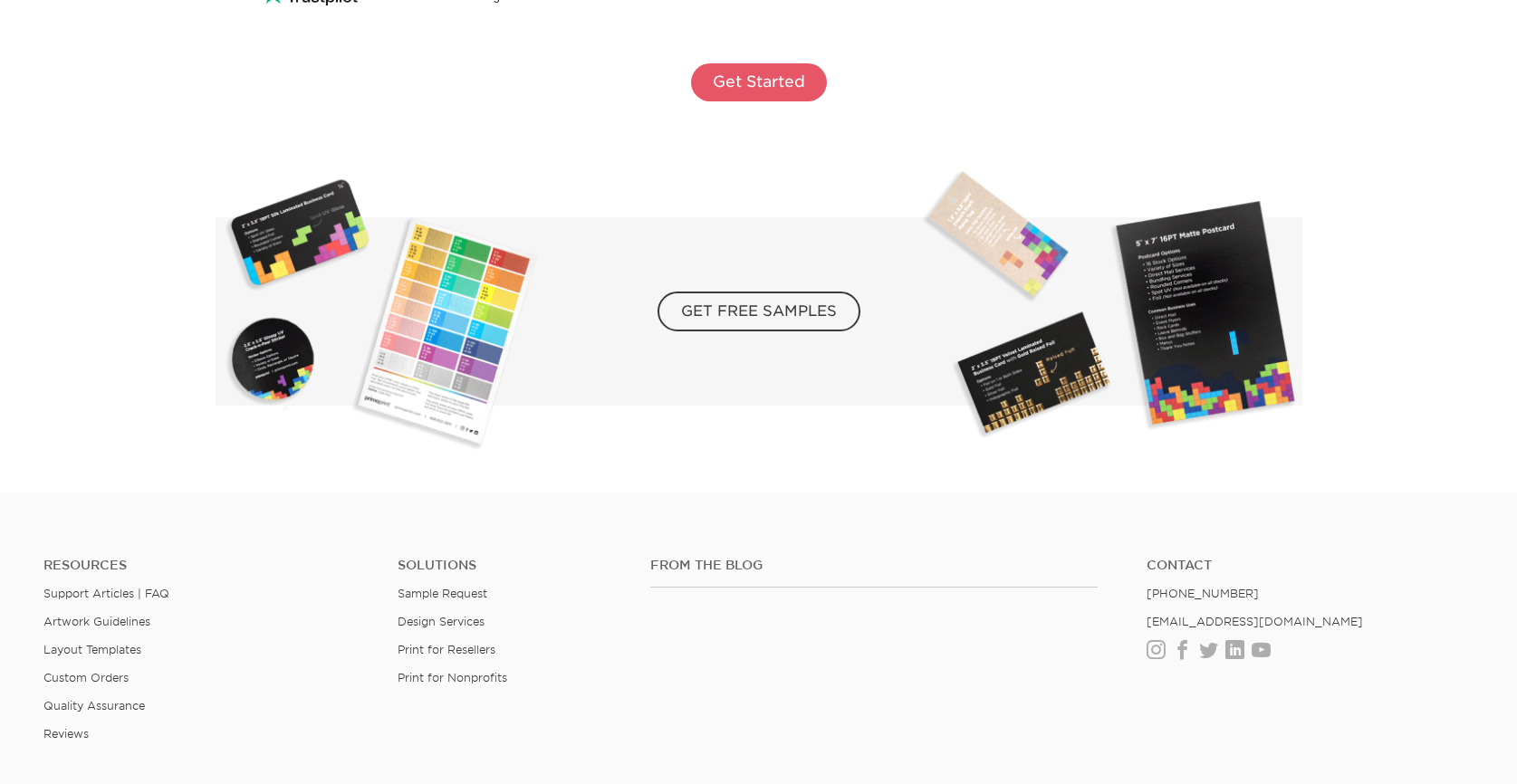
scroll to position [3355, 0]
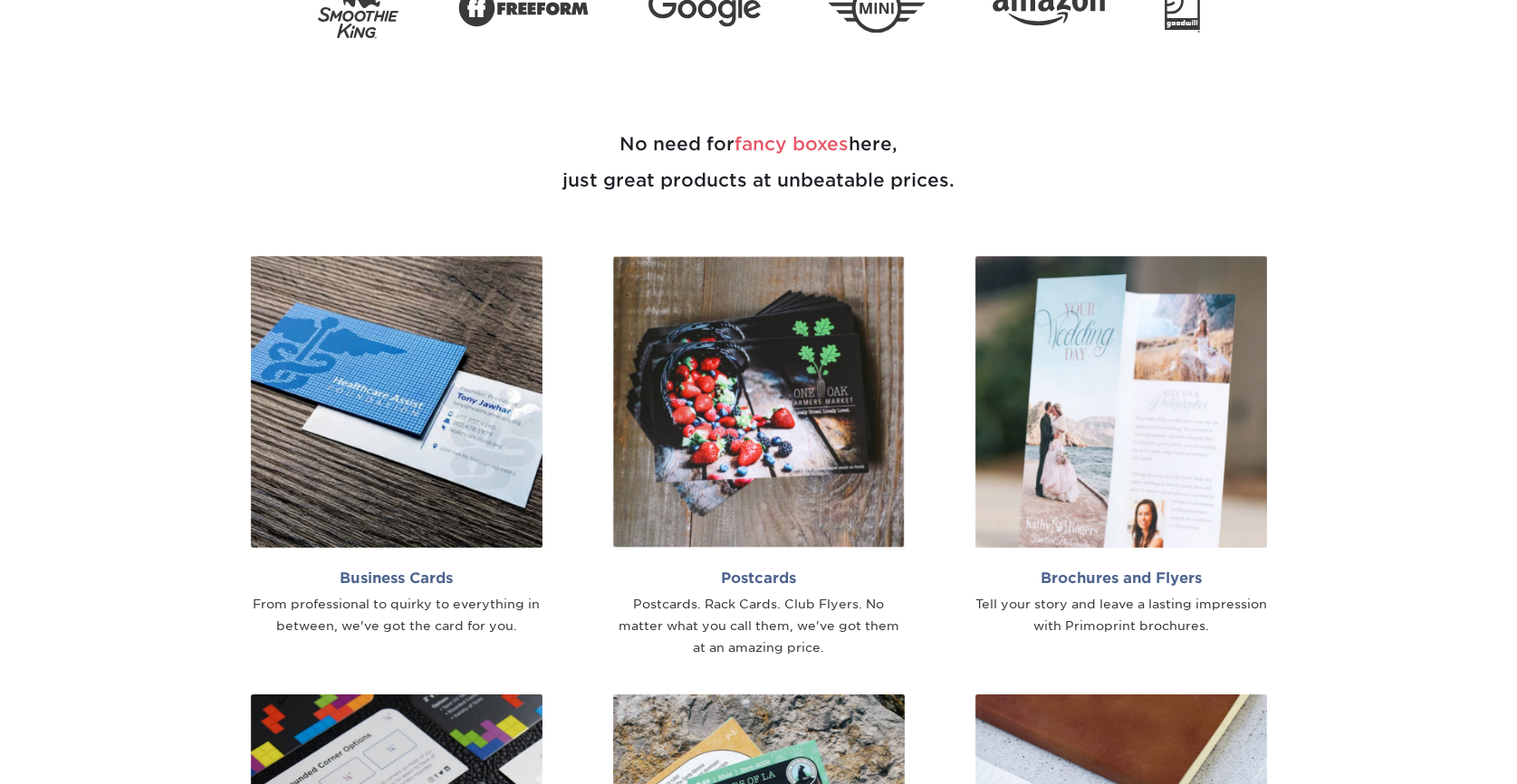
scroll to position [1013, 0]
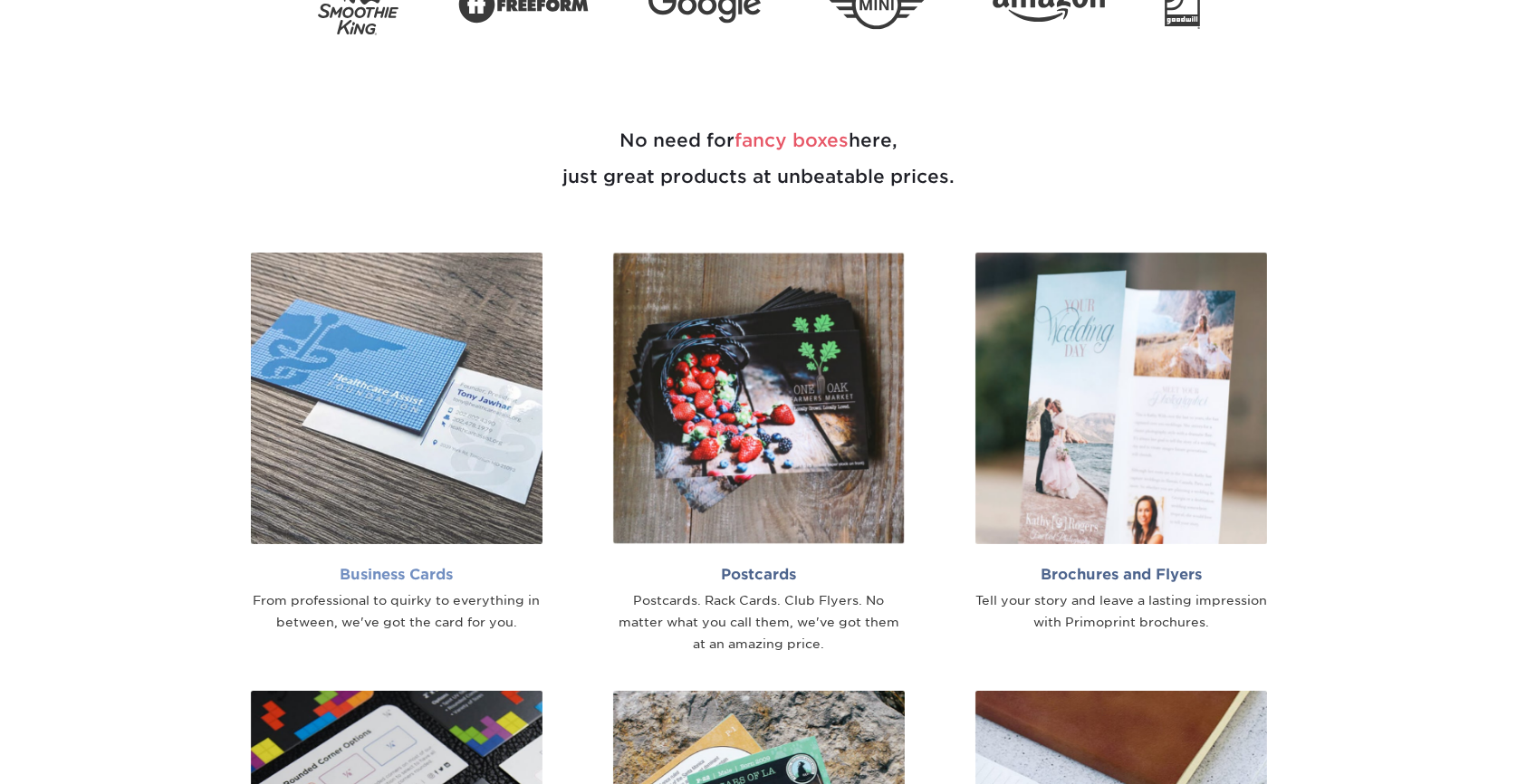
click at [435, 552] on link "Business Cards From professional to quirky to everything in between, we've got …" at bounding box center [397, 443] width 335 height 381
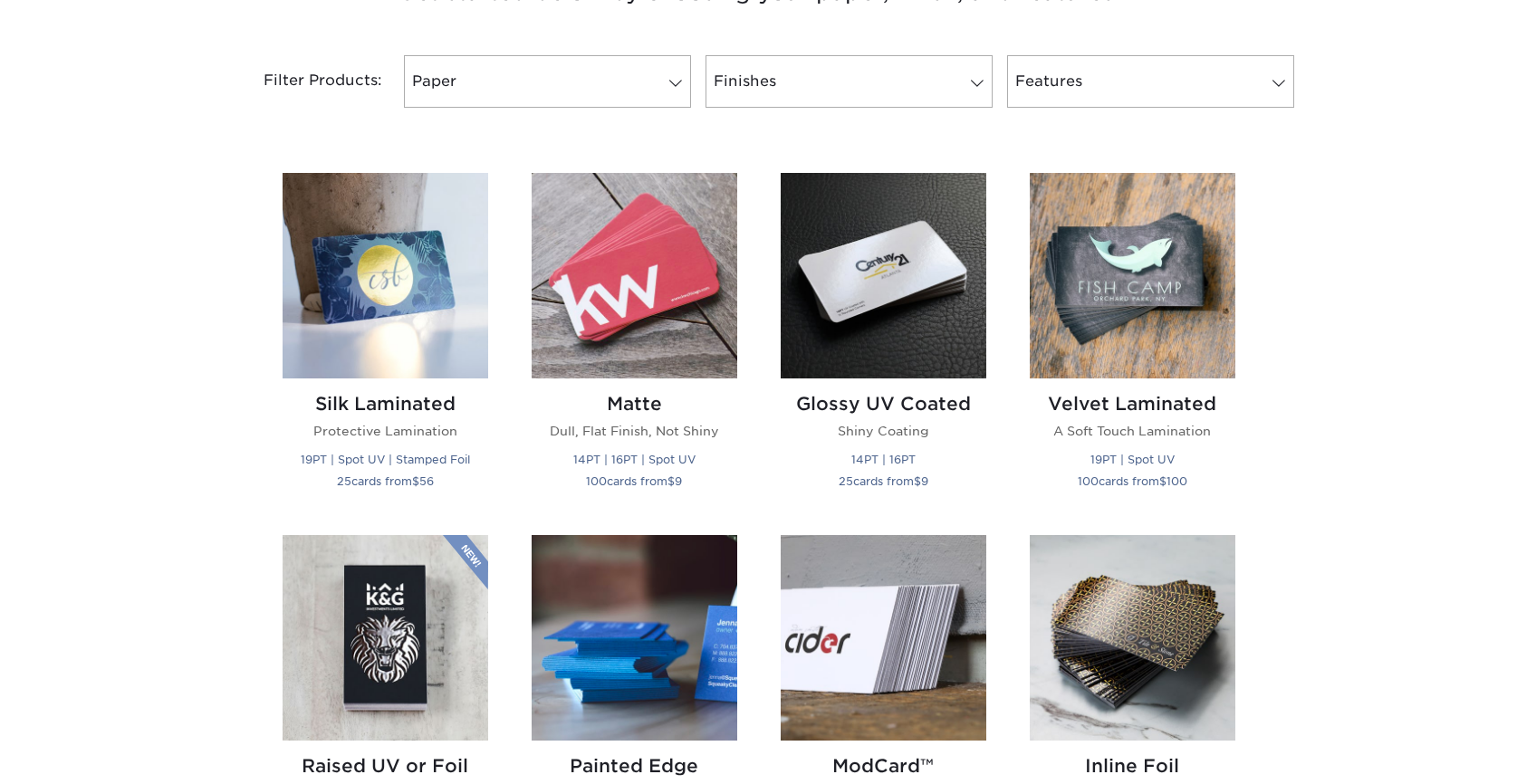
scroll to position [873, 0]
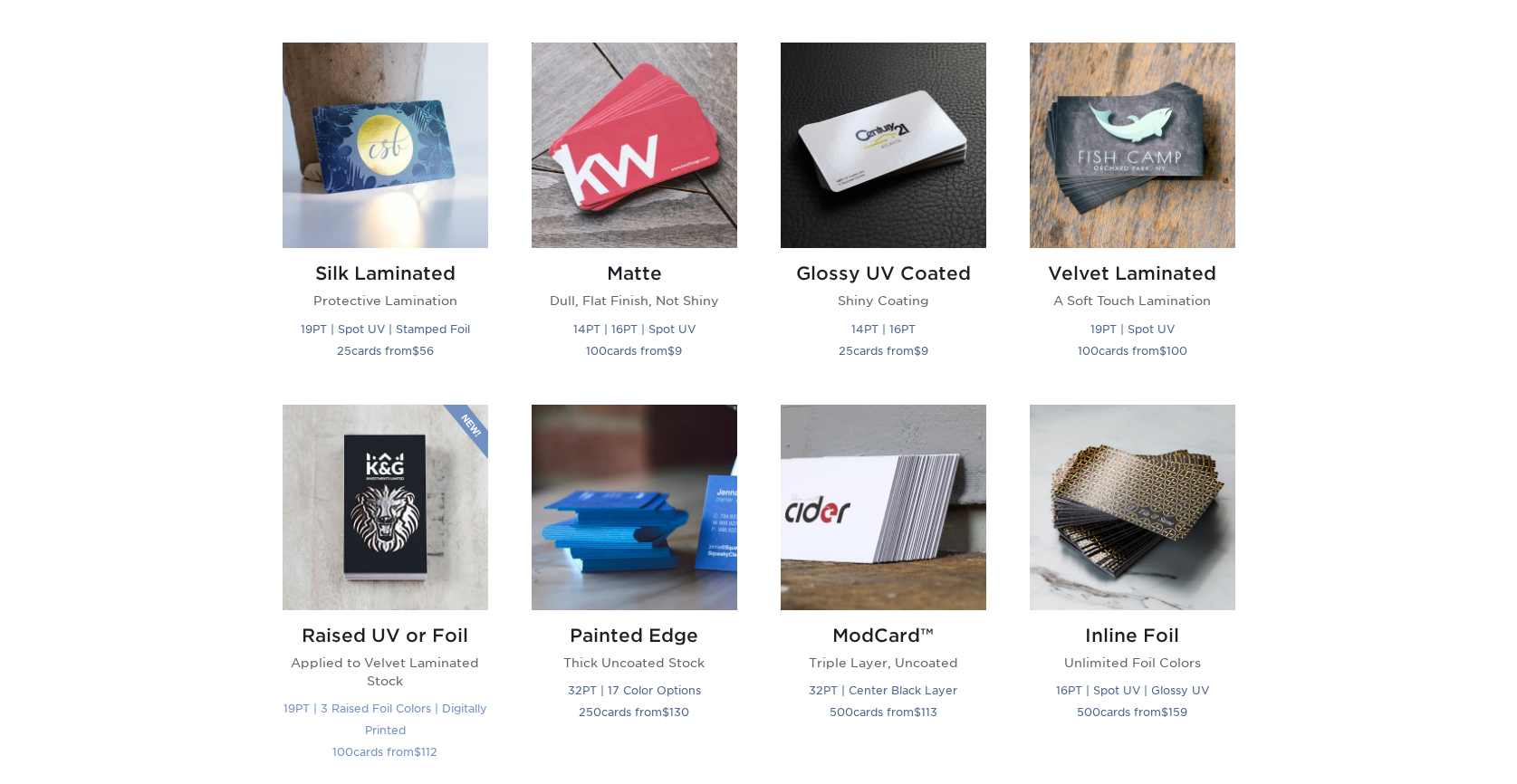
click at [378, 562] on img at bounding box center [385, 507] width 205 height 205
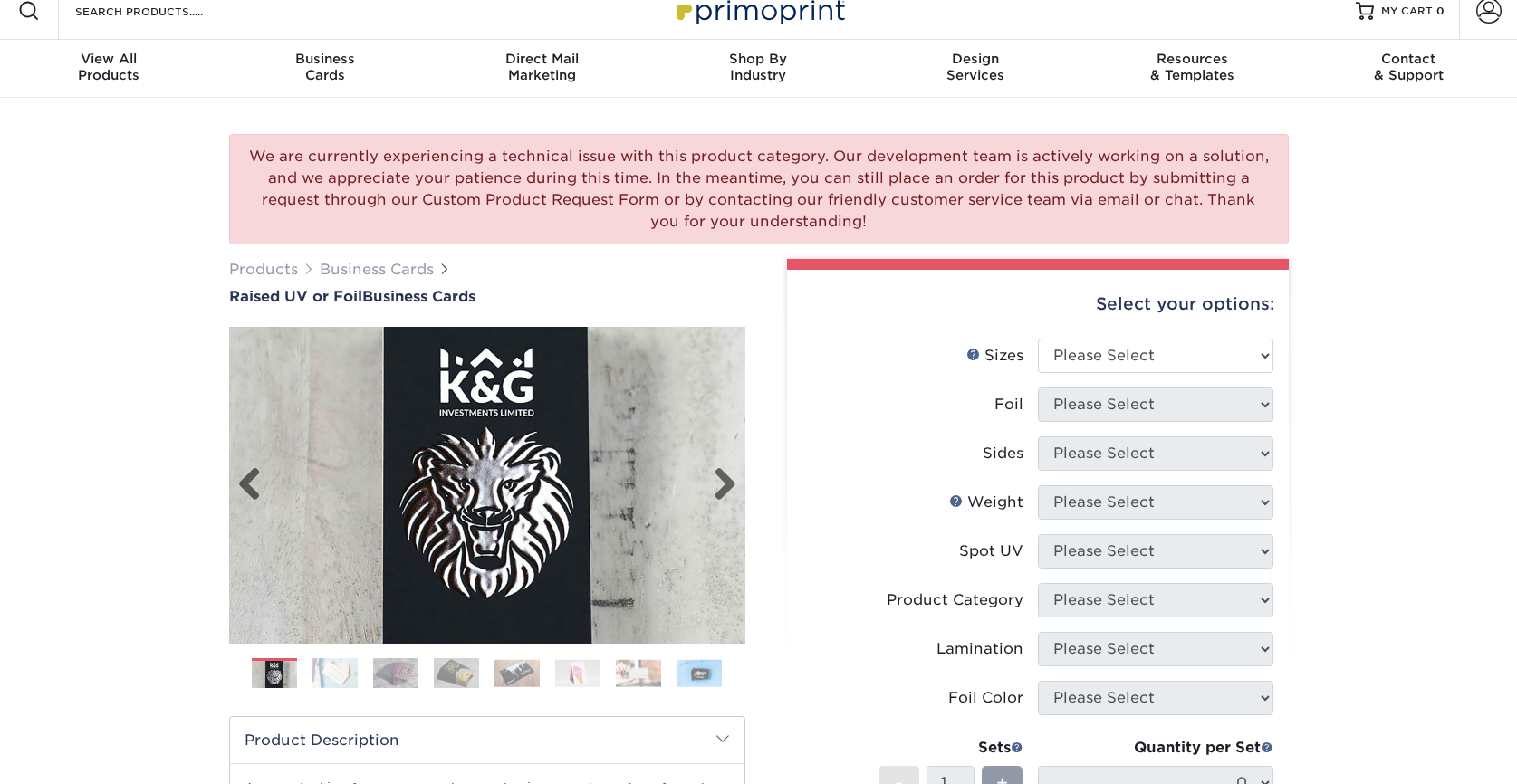
scroll to position [58, 0]
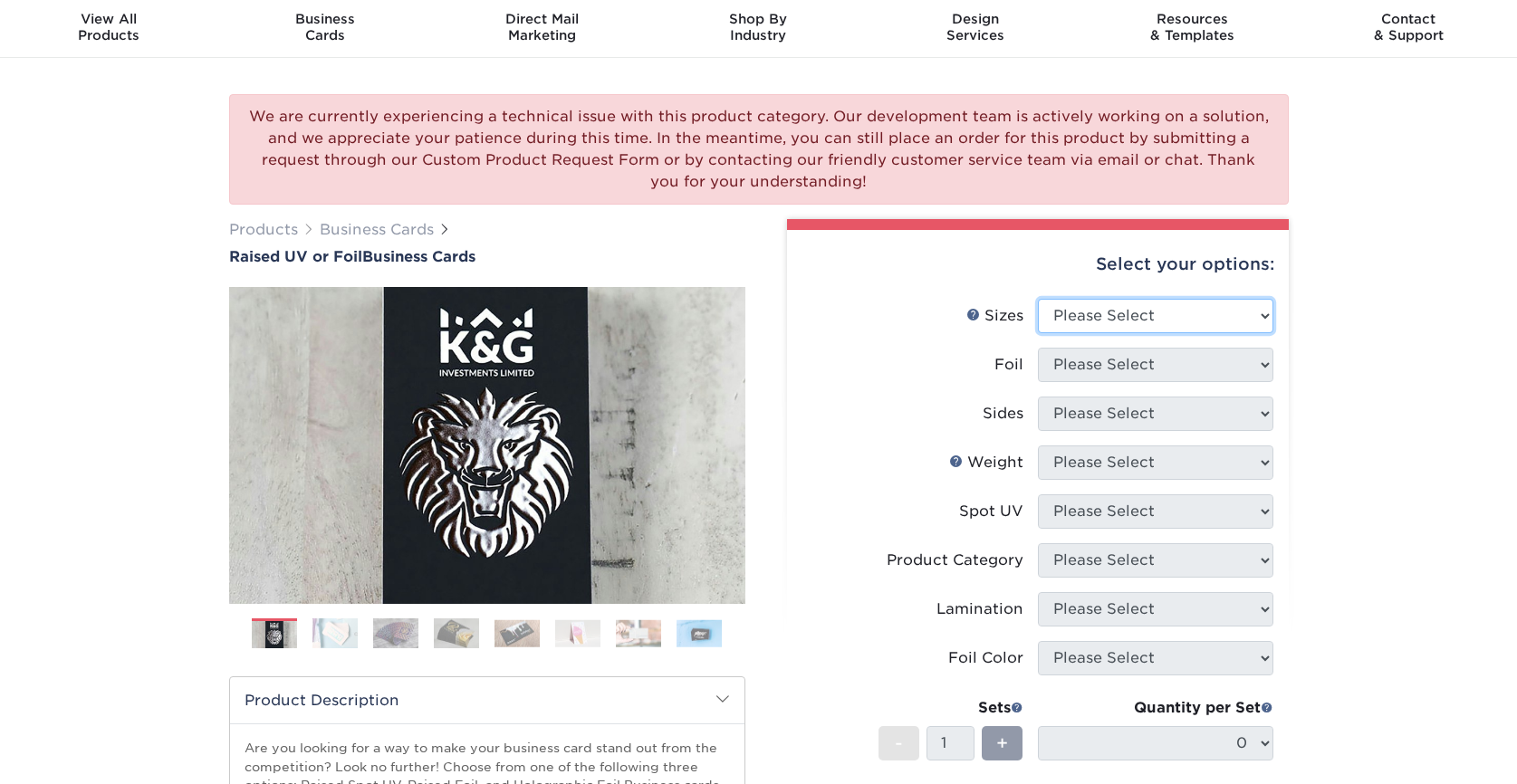
click at [1143, 317] on select "Please Select 2" x 3.5" - Standard" at bounding box center [1155, 317] width 235 height 35
select select "2.00x3.50"
click at [1038, 299] on select "Please Select 2" x 3.5" - Standard" at bounding box center [1155, 317] width 235 height 35
click at [1123, 366] on select "Please Select No Yes" at bounding box center [1155, 365] width 235 height 35
select select "1"
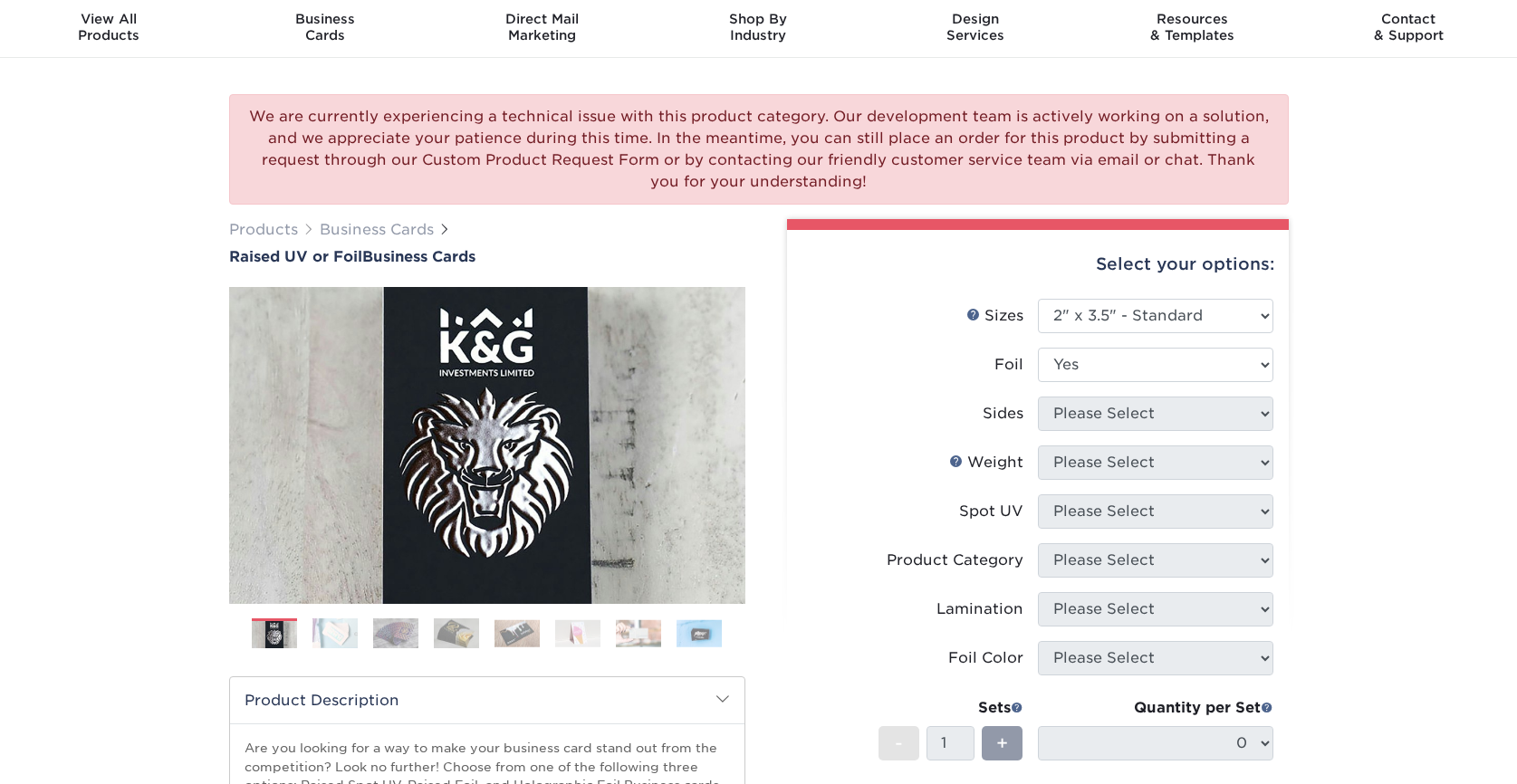
click at [1038, 347] on select "Please Select No Yes" at bounding box center [1155, 365] width 235 height 35
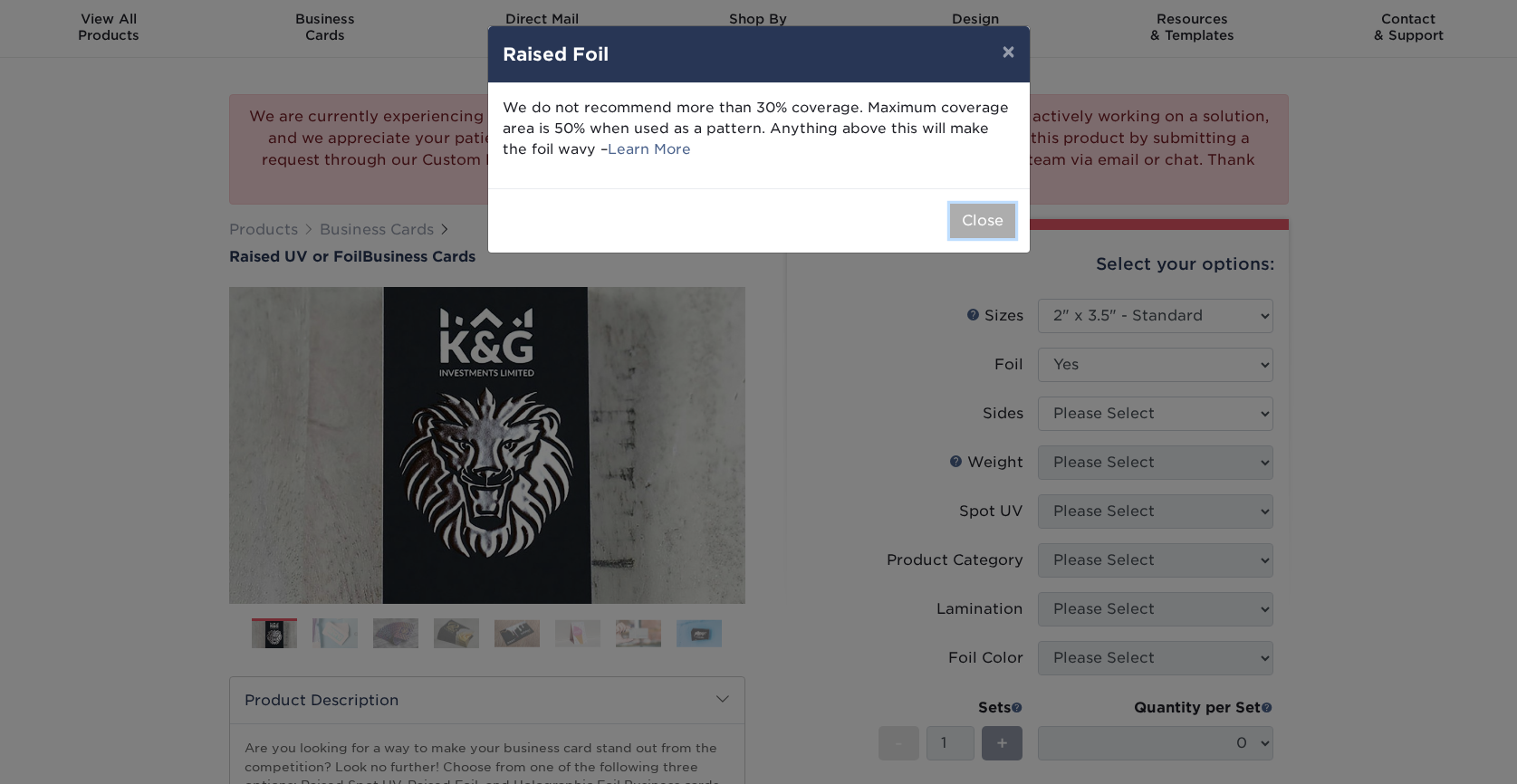
click at [990, 217] on button "Close" at bounding box center [982, 222] width 65 height 35
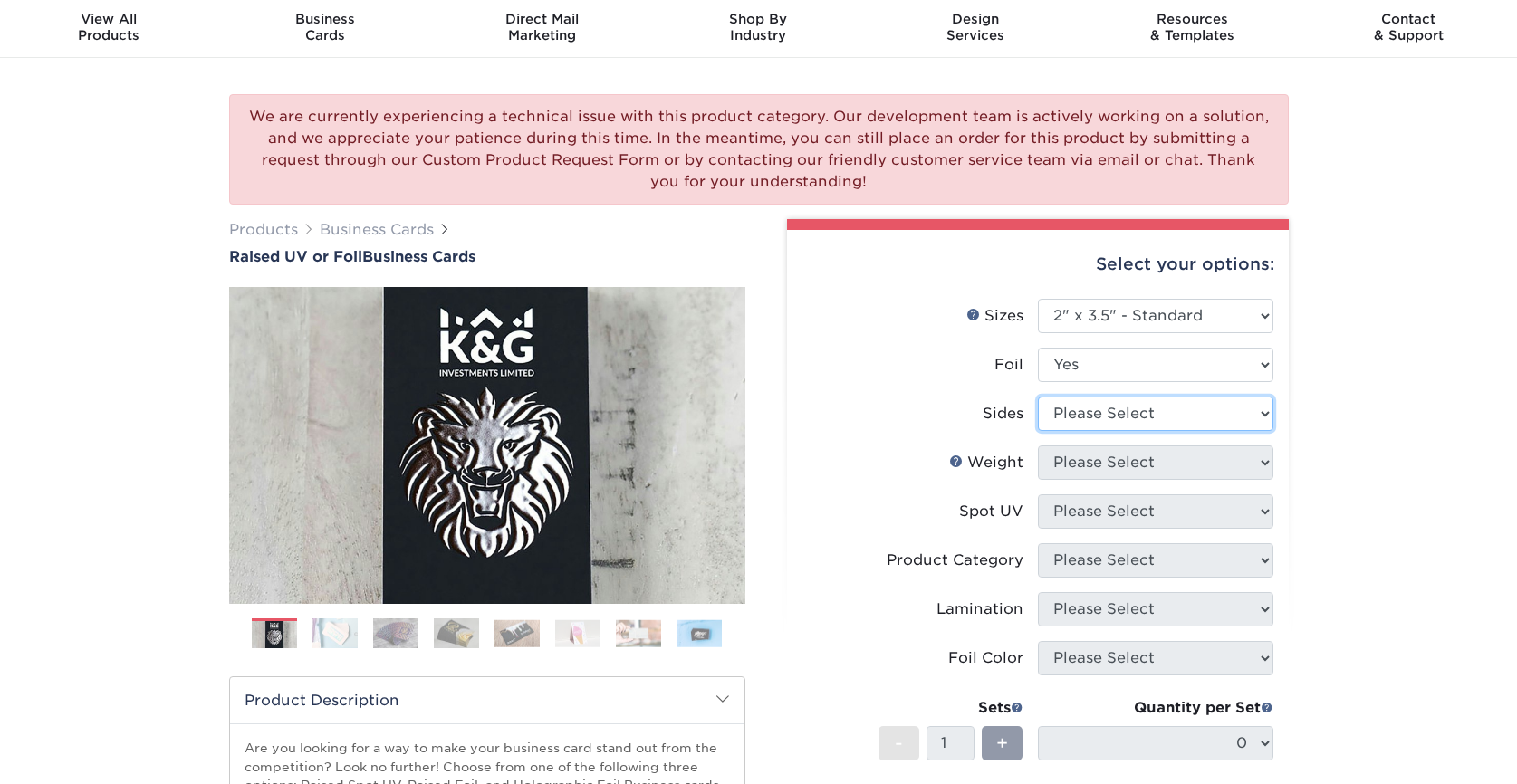
click at [1150, 413] on select "Please Select Print Both Sides - Foil Both Sides Print Both Sides - Foil Front …" at bounding box center [1155, 414] width 235 height 35
select select "e9e9dfb3-fba1-4d60-972c-fd9ca5904d33"
click at [1038, 397] on select "Please Select Print Both Sides - Foil Both Sides Print Both Sides - Foil Front …" at bounding box center [1155, 414] width 235 height 35
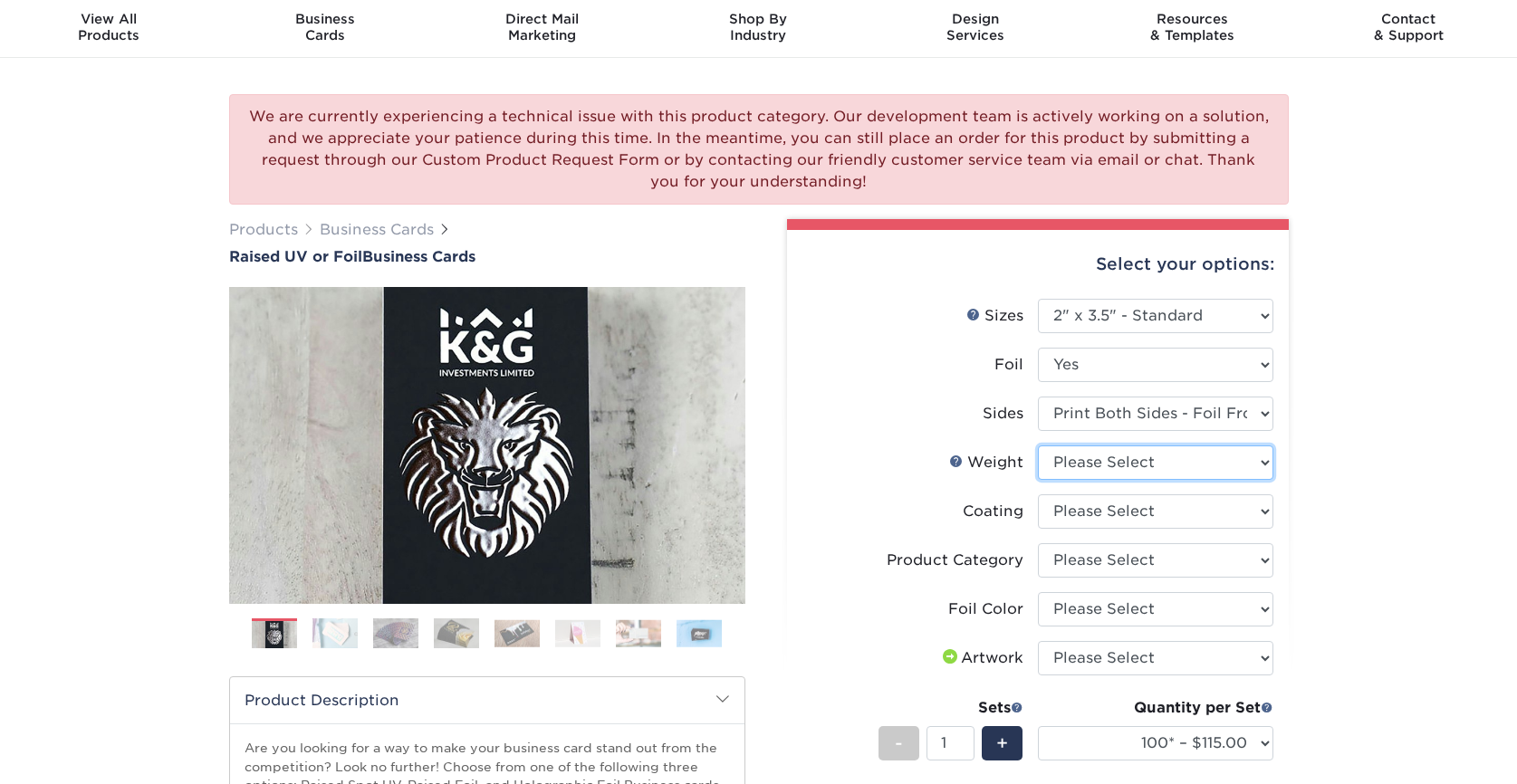
click at [1226, 467] on select "Please Select 16PT" at bounding box center [1155, 463] width 235 height 35
select select "16PT"
click at [1038, 445] on select "Please Select 16PT" at bounding box center [1155, 463] width 235 height 35
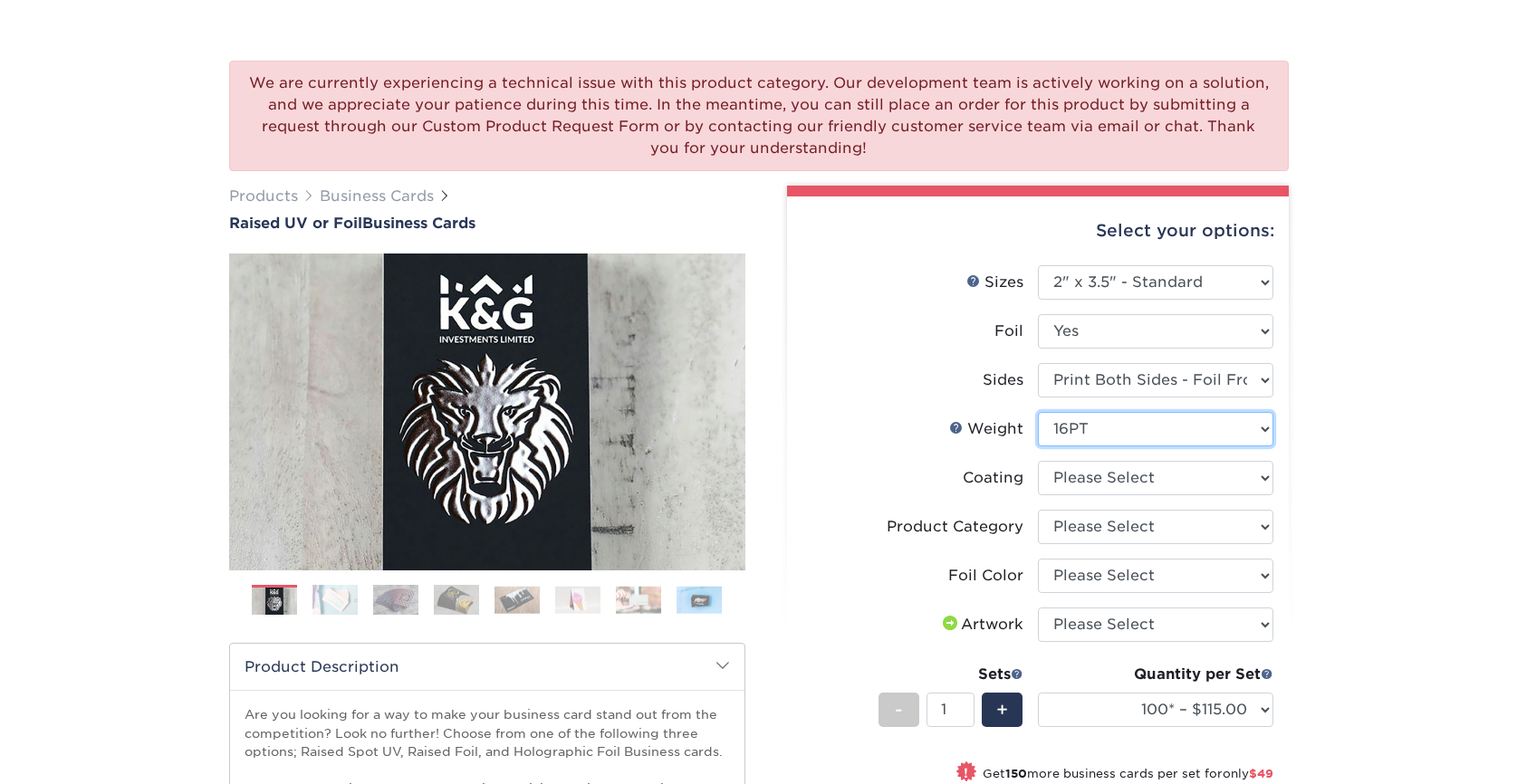
scroll to position [103, 0]
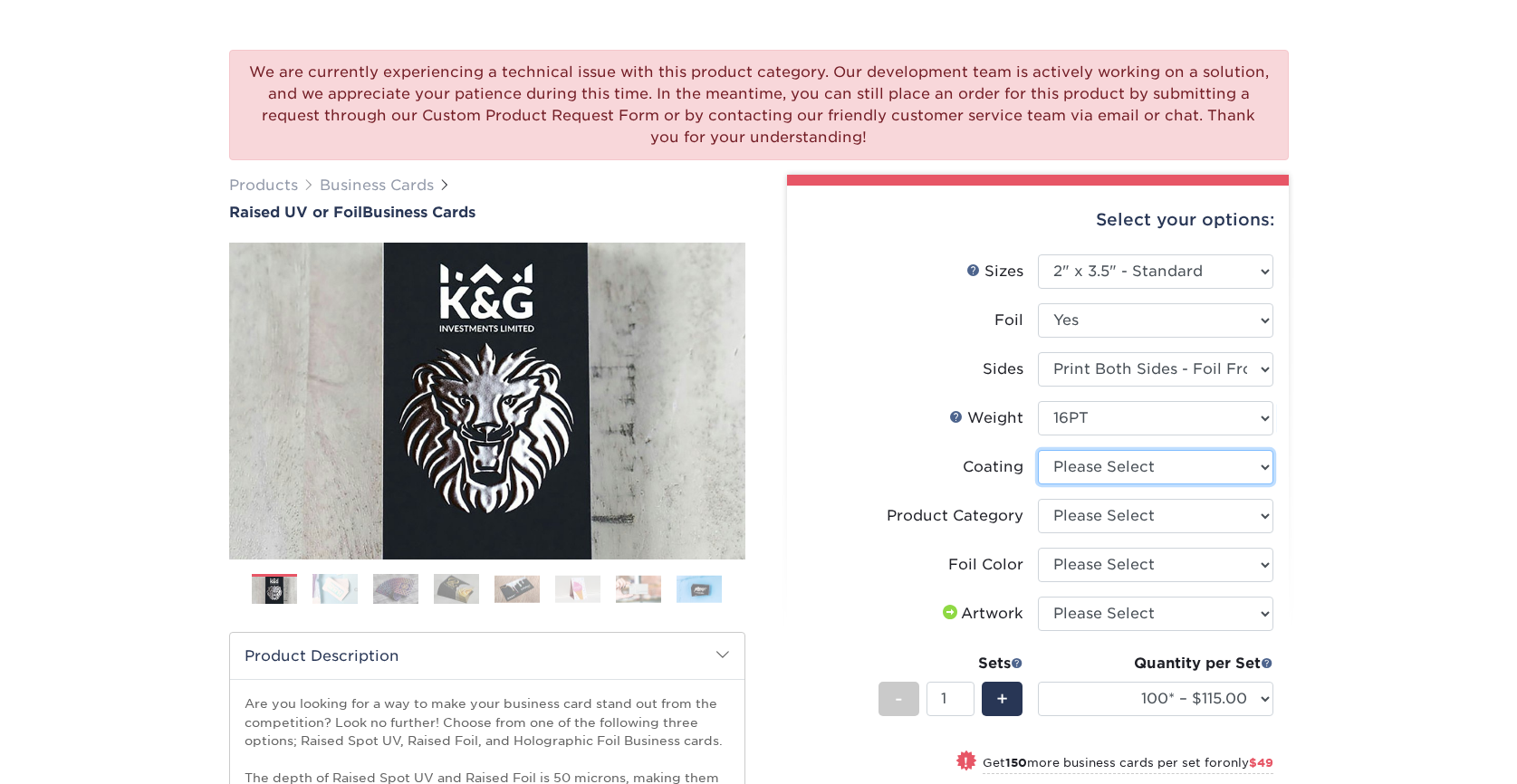
click at [1201, 453] on select at bounding box center [1155, 467] width 235 height 35
select select "3e7618de-abca-4bda-9f97-8b9129e913d8"
click at [1038, 450] on select at bounding box center [1155, 467] width 235 height 35
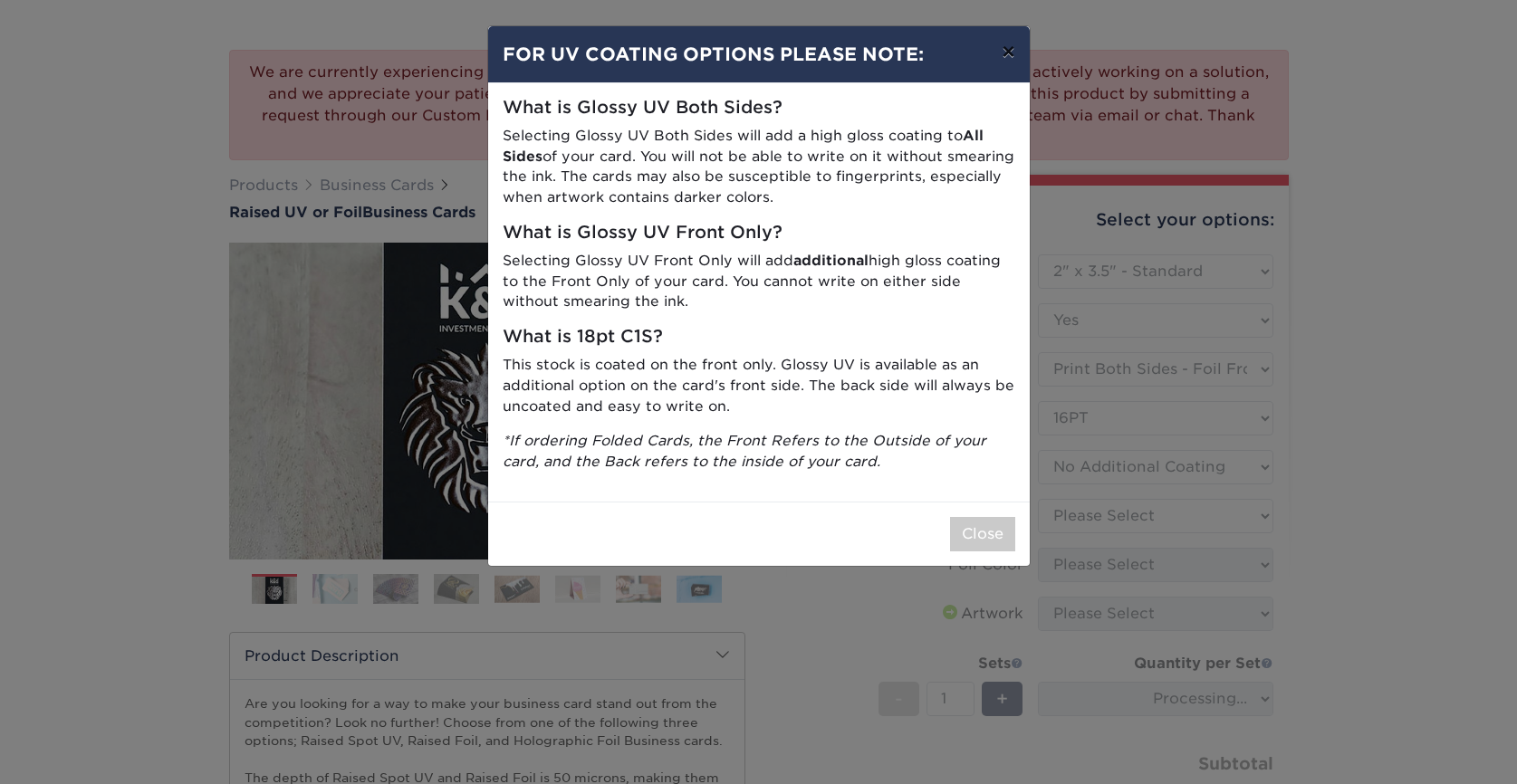
click at [1005, 59] on button "×" at bounding box center [1008, 51] width 42 height 50
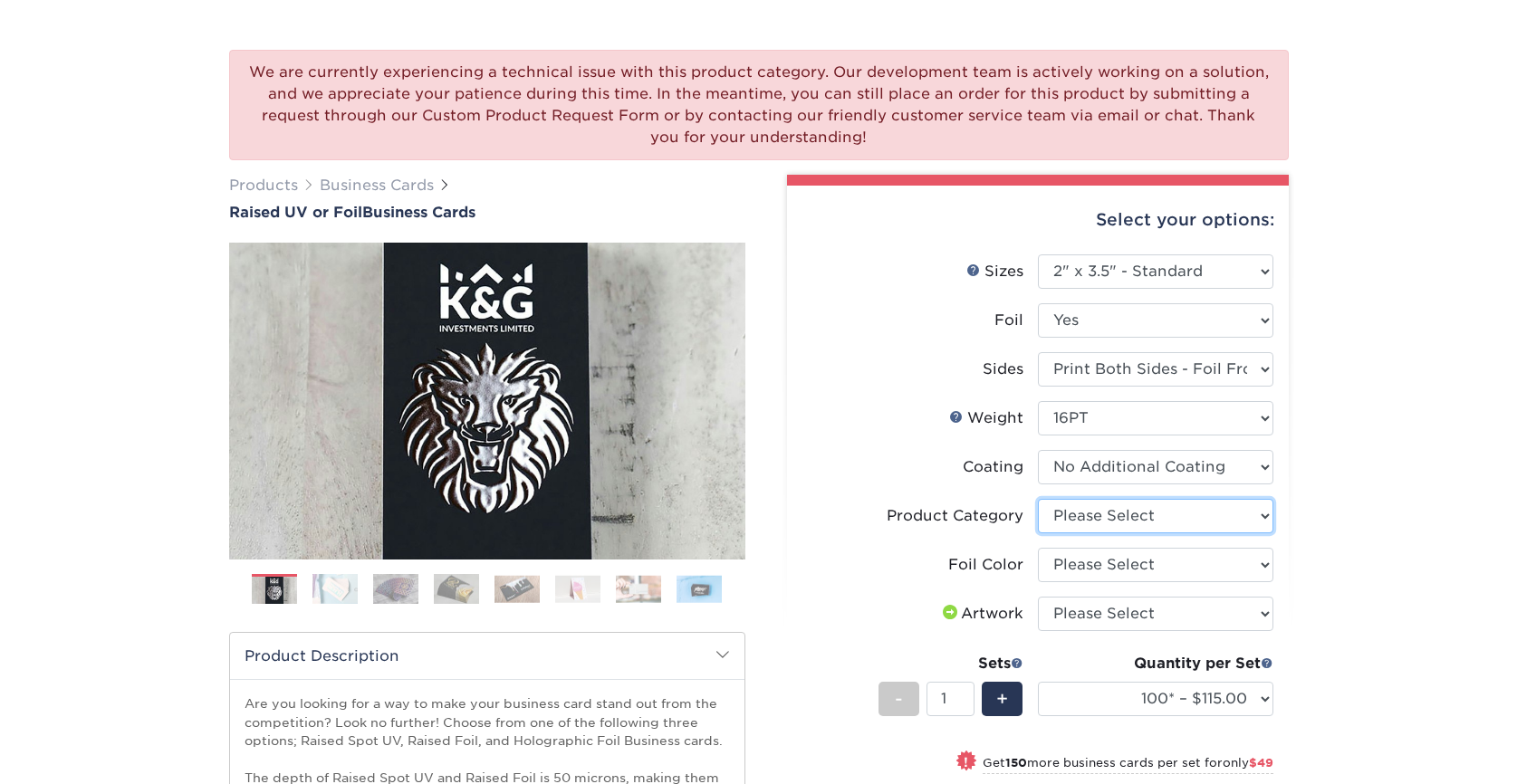
click at [1168, 520] on select "Please Select Business Cards" at bounding box center [1155, 516] width 235 height 35
select select "3b5148f1-0588-4f88-a218-97bcfdce65c1"
click at [1038, 498] on select "Please Select Business Cards" at bounding box center [1155, 516] width 235 height 35
click at [1157, 562] on select "Please Select Silver Foil Holographic Foil Gold Foil" at bounding box center [1155, 565] width 235 height 35
select select "070be916-f238-4bbb-84b5-b64a15a64c9f"
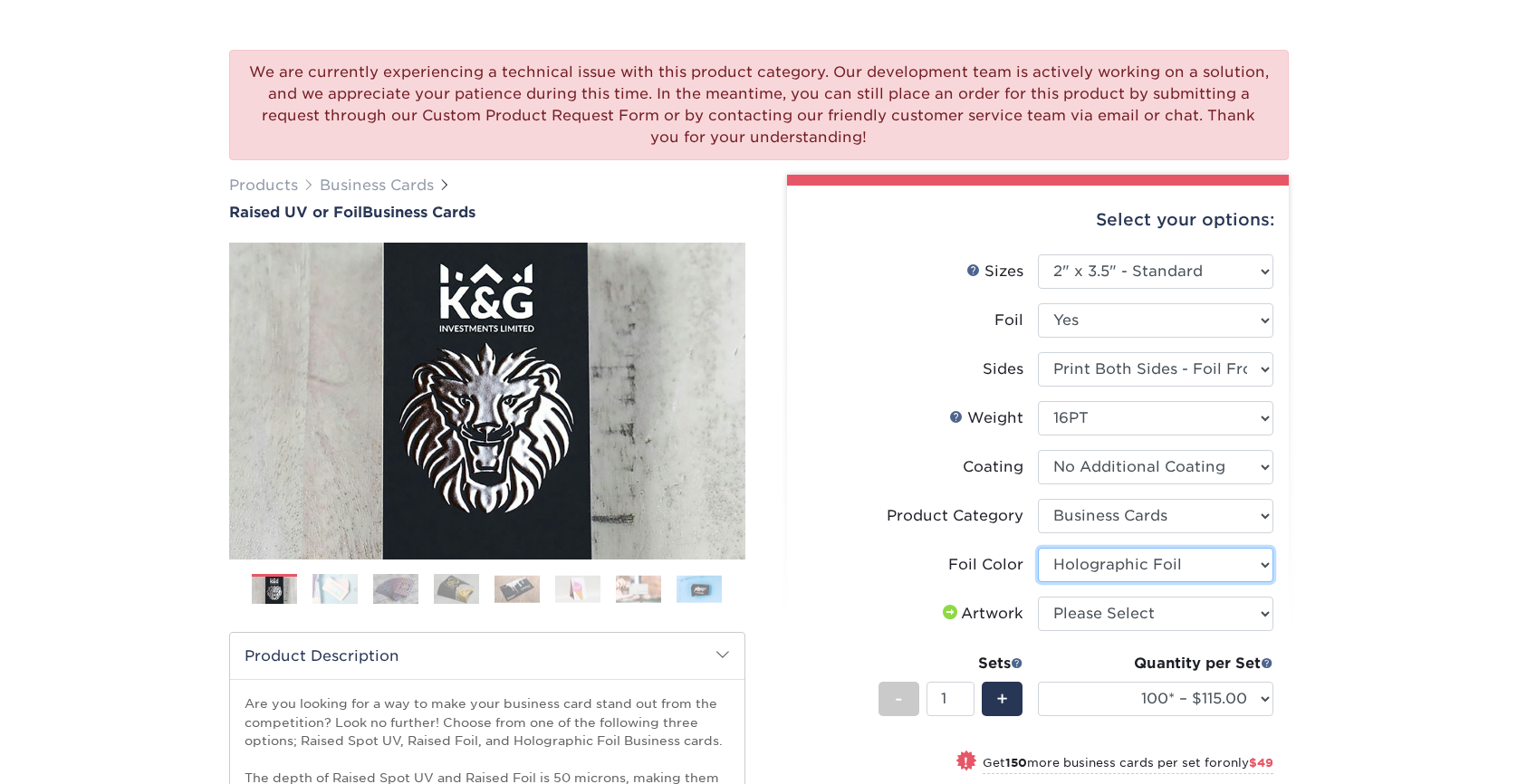
click at [1038, 548] on select "Please Select Silver Foil Holographic Foil Gold Foil" at bounding box center [1155, 565] width 235 height 35
click at [1104, 617] on select "Please Select I will upload files I need a design - $100" at bounding box center [1155, 615] width 235 height 35
select select "upload"
click at [1038, 597] on select "Please Select I will upload files I need a design - $100" at bounding box center [1155, 615] width 235 height 35
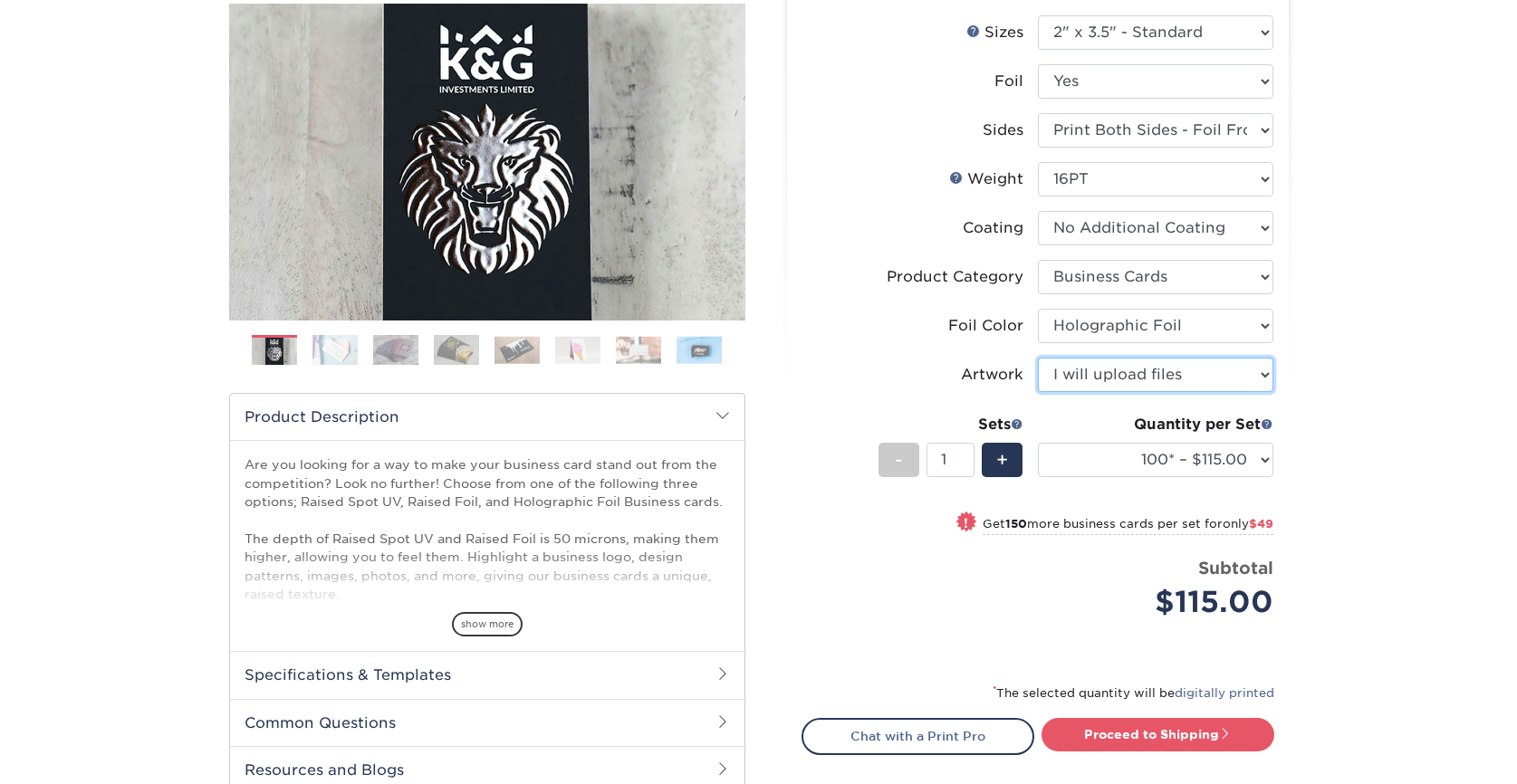
scroll to position [345, 0]
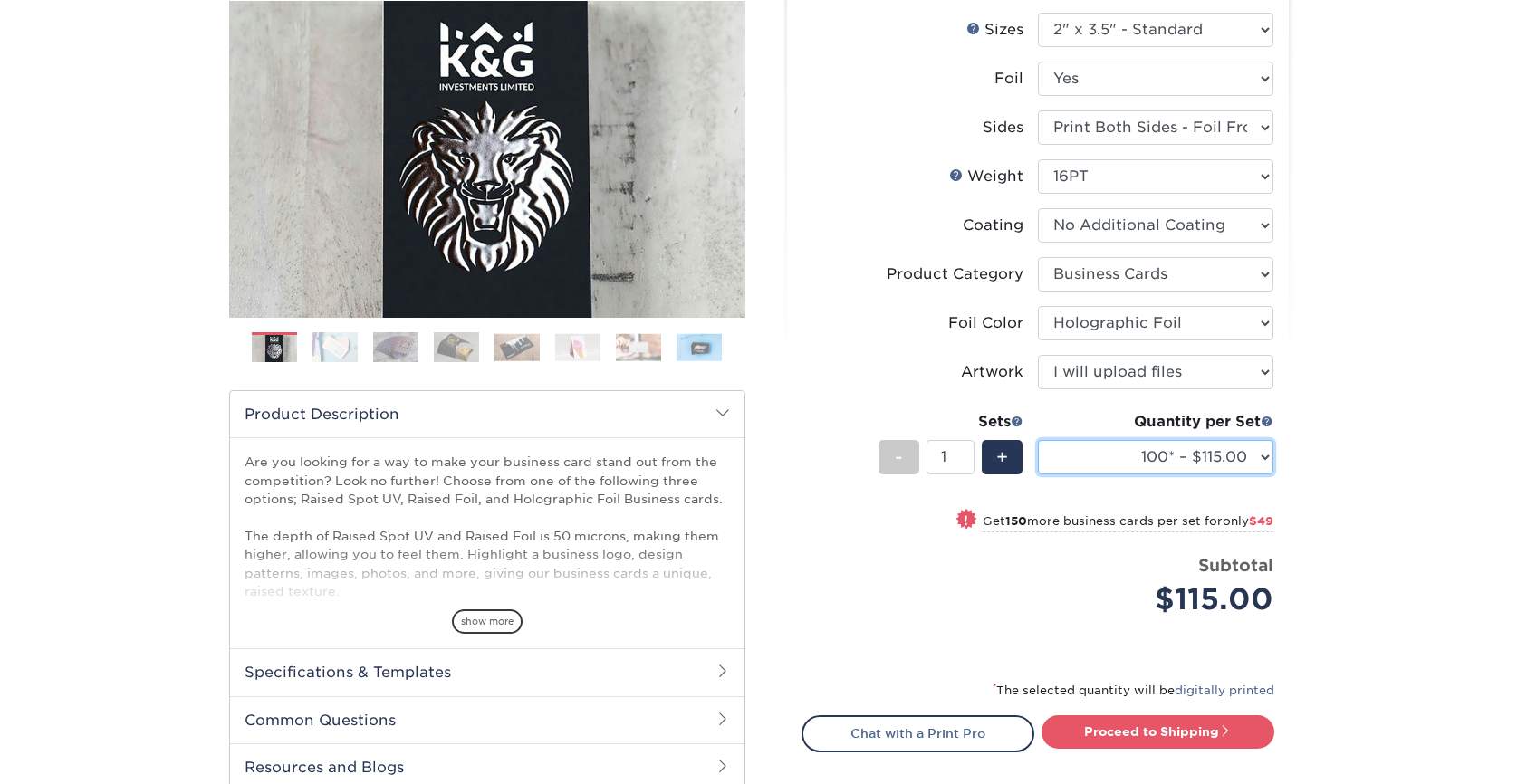
click at [1160, 450] on select "100* – $115.00 250* – $164.00 500* – $221.00" at bounding box center [1155, 458] width 235 height 35
click at [1038, 440] on select "100* – $115.00 250* – $164.00 500* – $221.00" at bounding box center [1155, 458] width 235 height 35
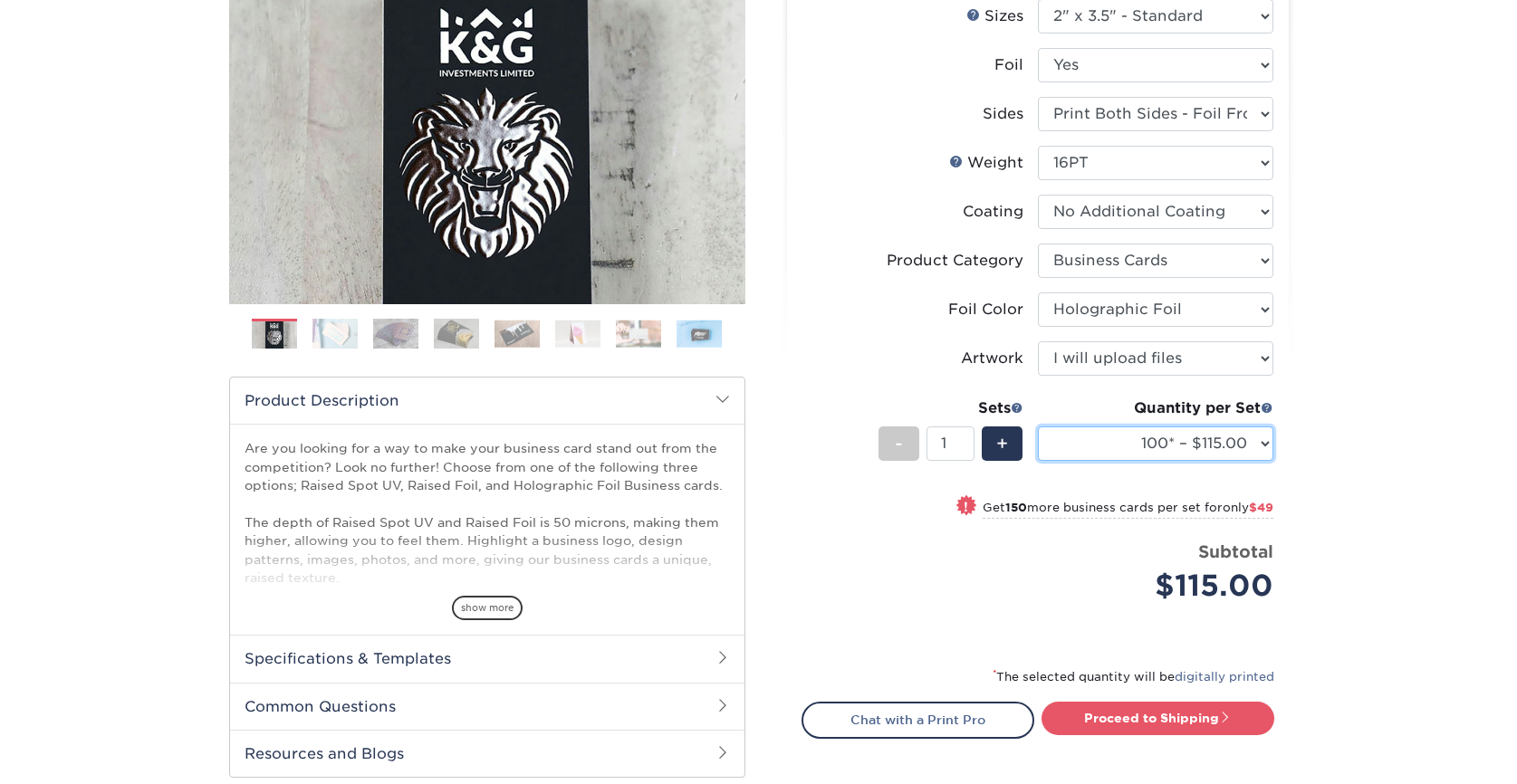
scroll to position [358, 0]
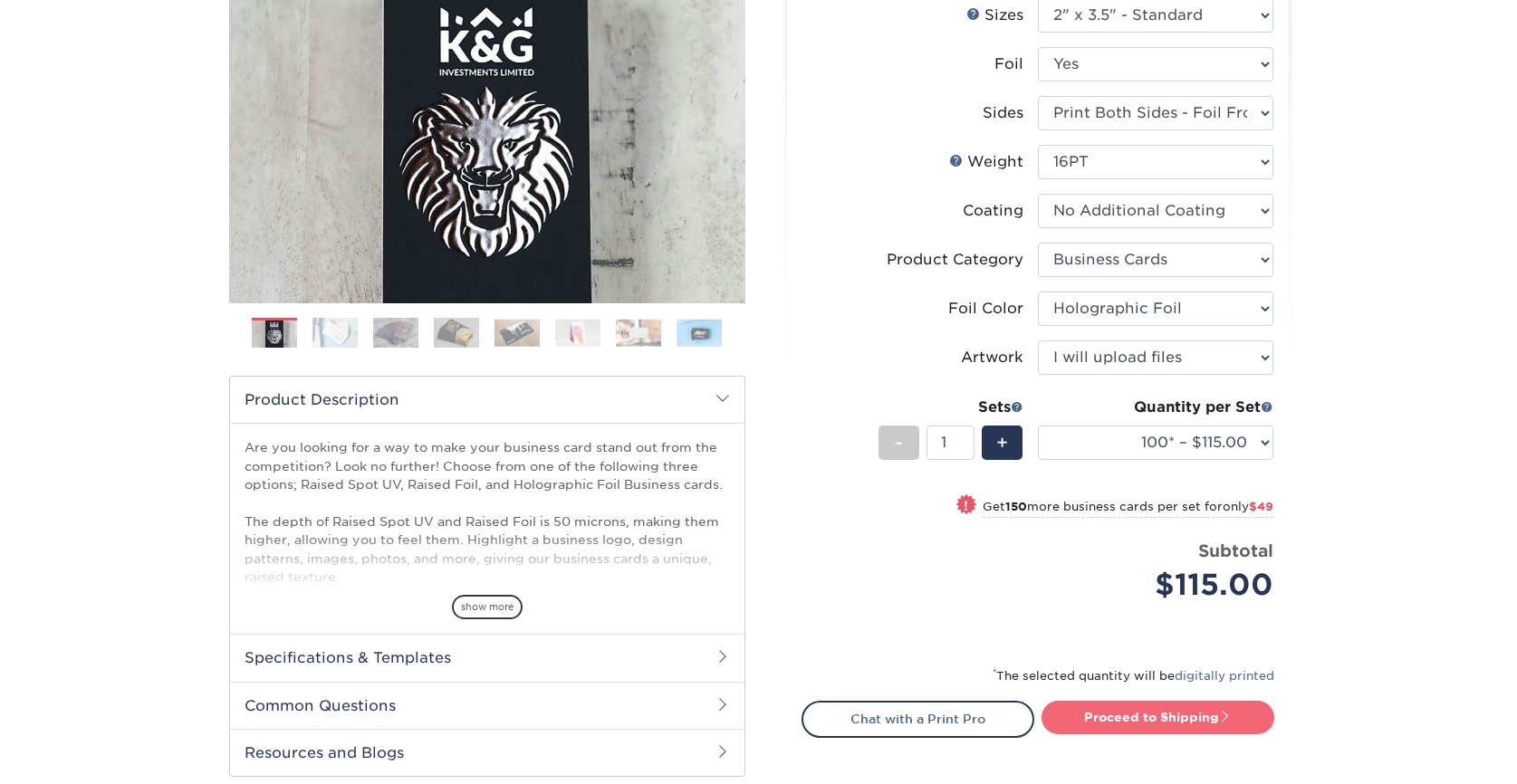
click at [1120, 718] on link "Proceed to Shipping" at bounding box center [1158, 717] width 232 height 33
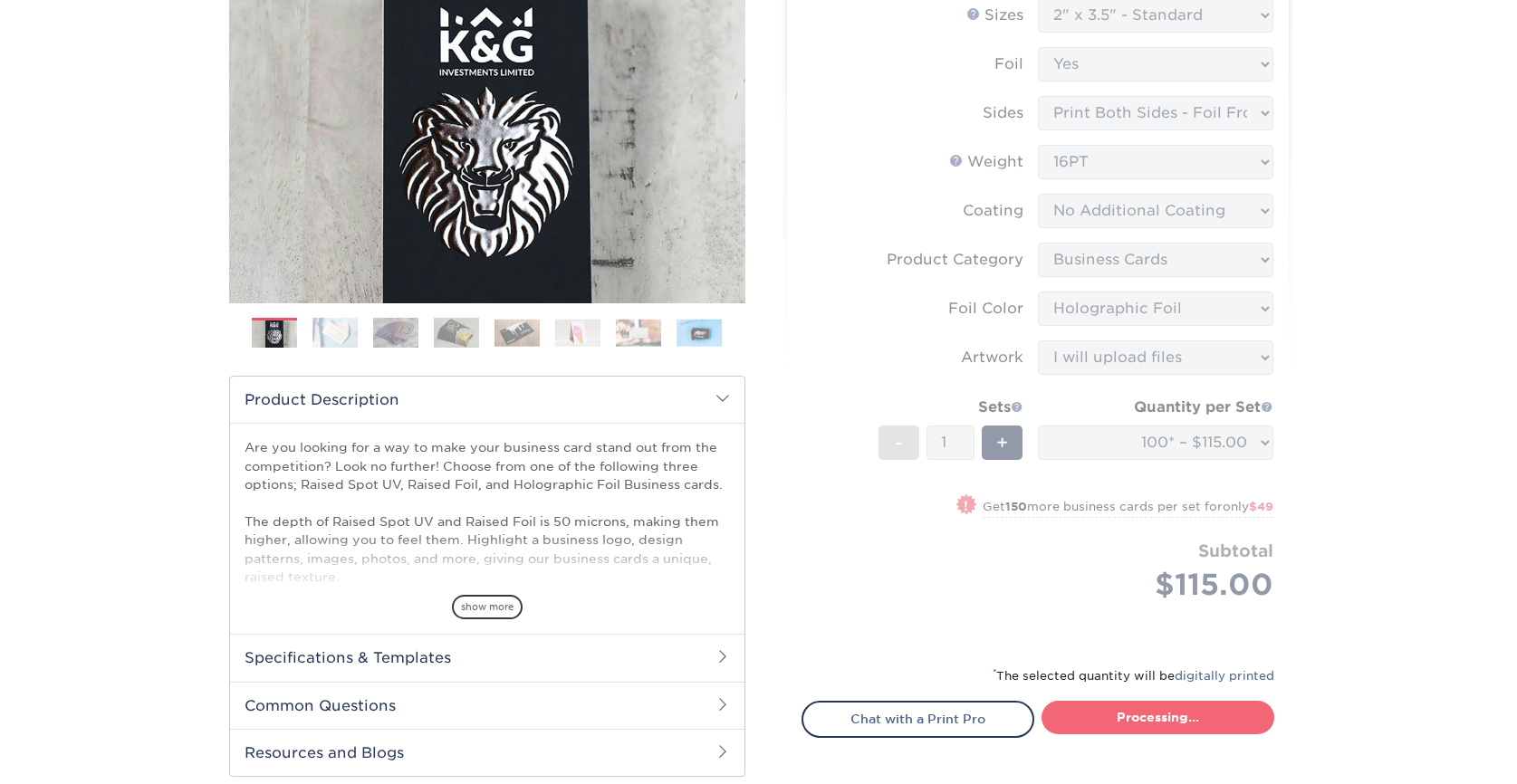
select select "1865d784-4a65-4fa5-88ce-3beae895d184"
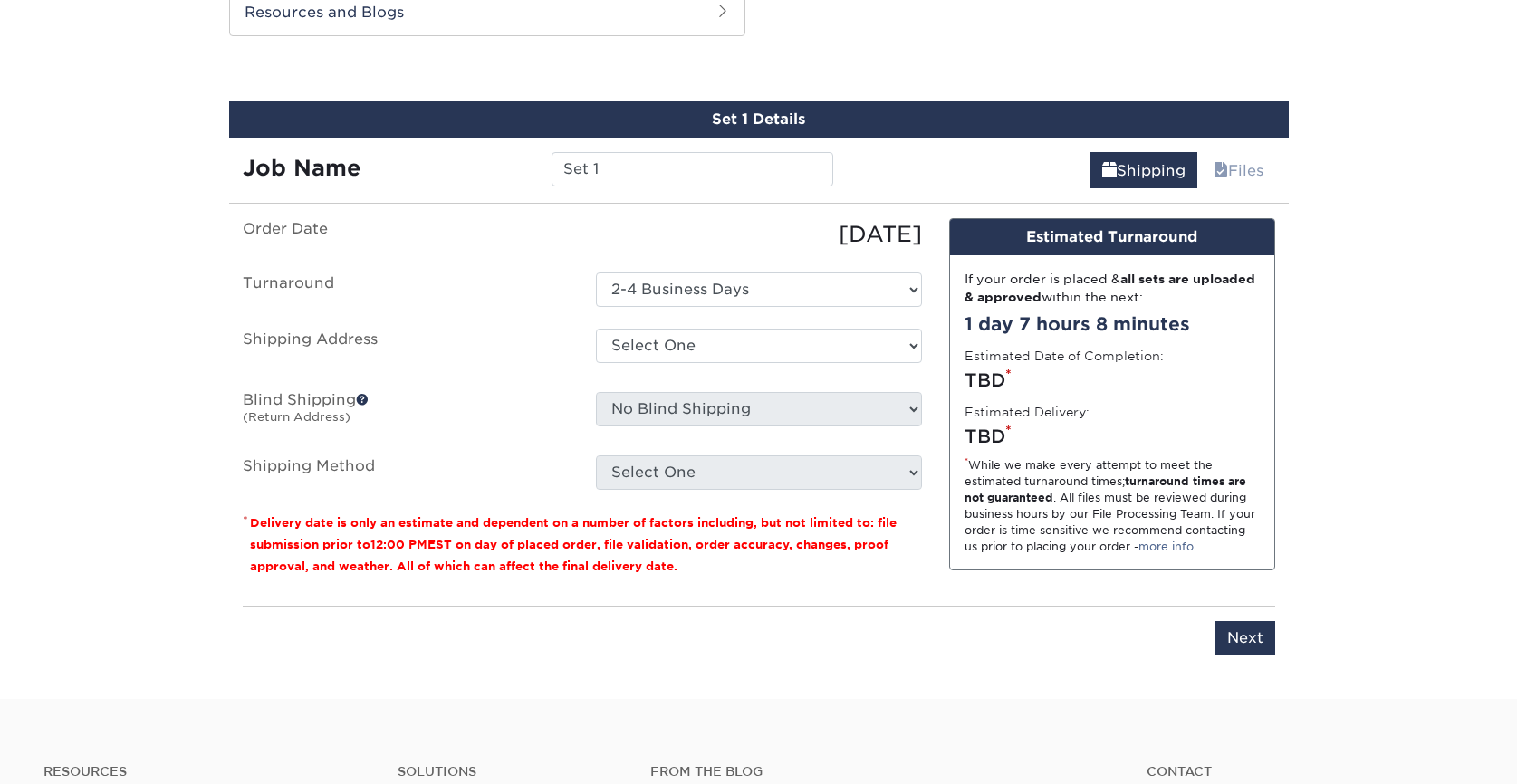
scroll to position [1108, 0]
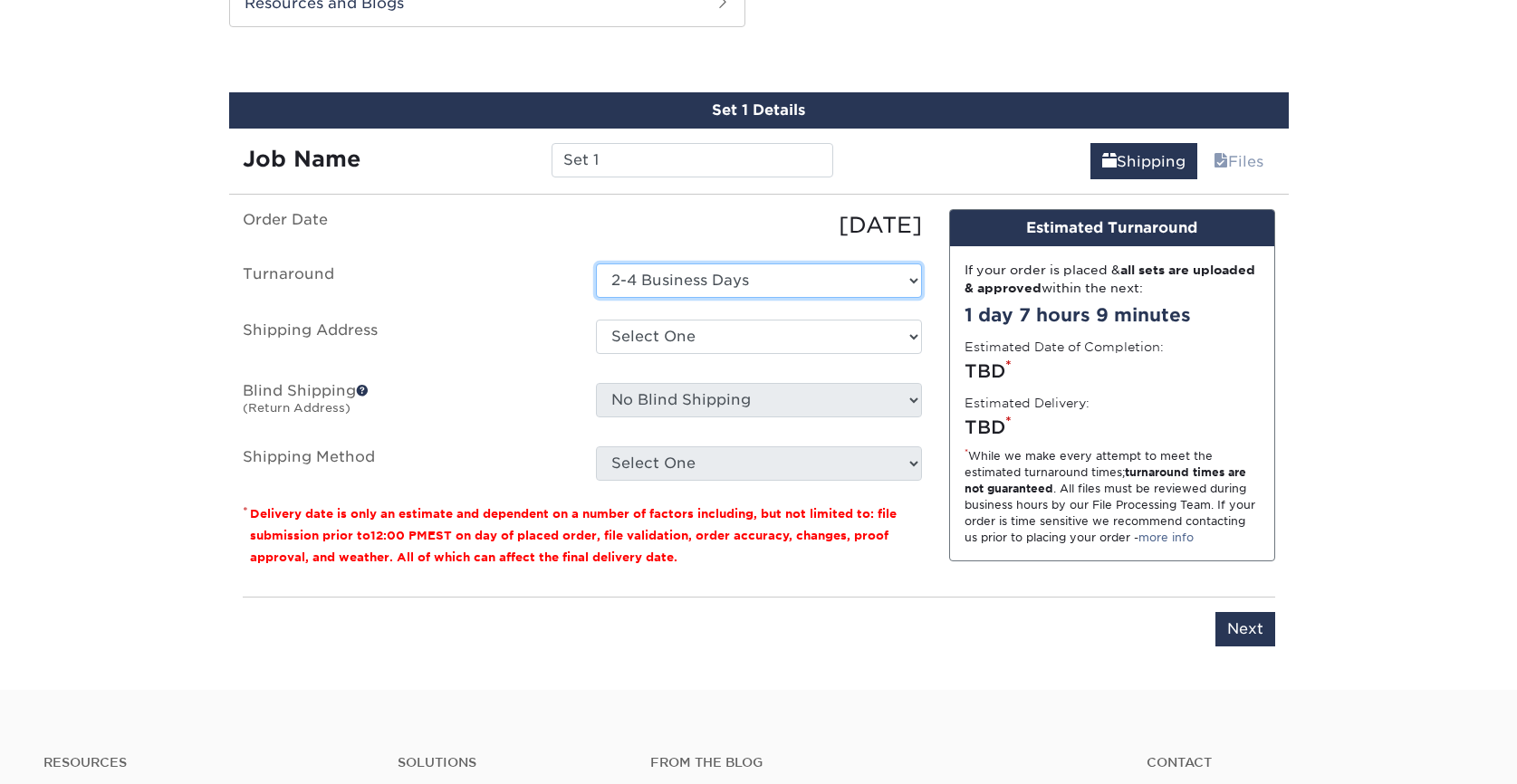
click at [753, 271] on select "Select One 2-4 Business Days" at bounding box center [759, 281] width 326 height 35
click at [596, 263] on select "Select One 2-4 Business Days" at bounding box center [759, 281] width 326 height 35
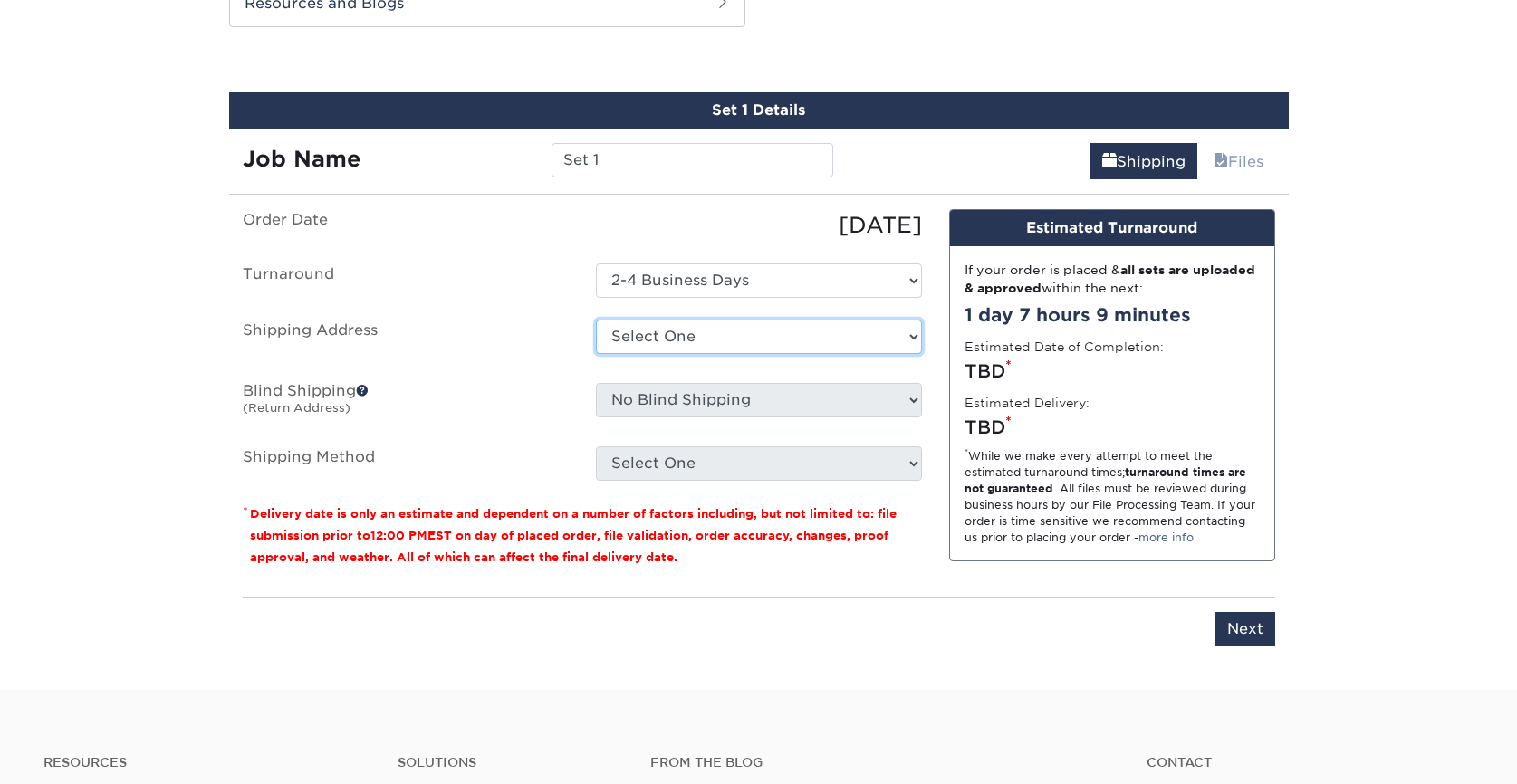
click at [718, 327] on select "Select One + Add New Address - Login" at bounding box center [759, 337] width 326 height 35
select select "newaddress"
click at [596, 319] on select "Select One + Add New Address - Login" at bounding box center [759, 337] width 326 height 35
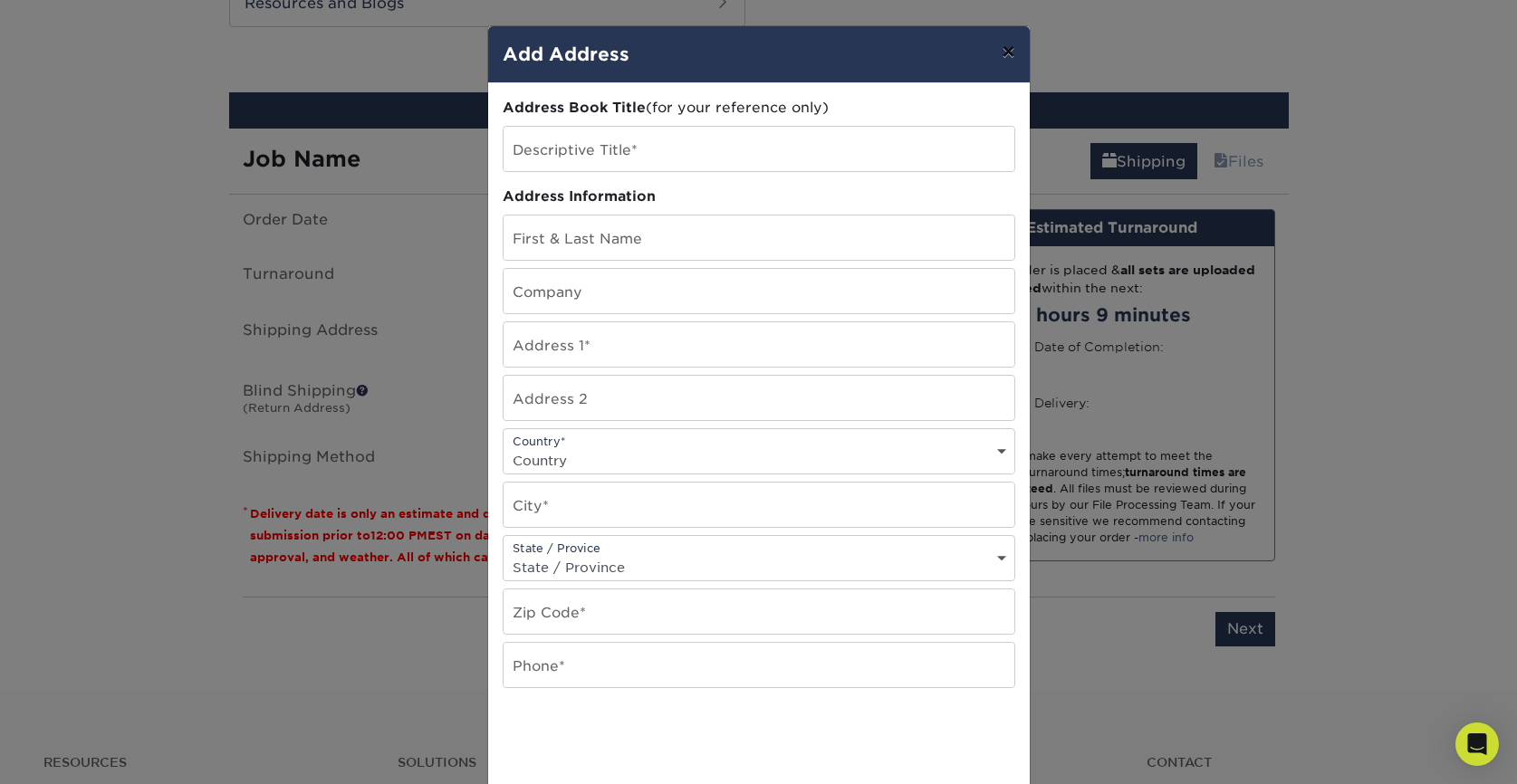
click at [1010, 54] on button "×" at bounding box center [1008, 51] width 42 height 50
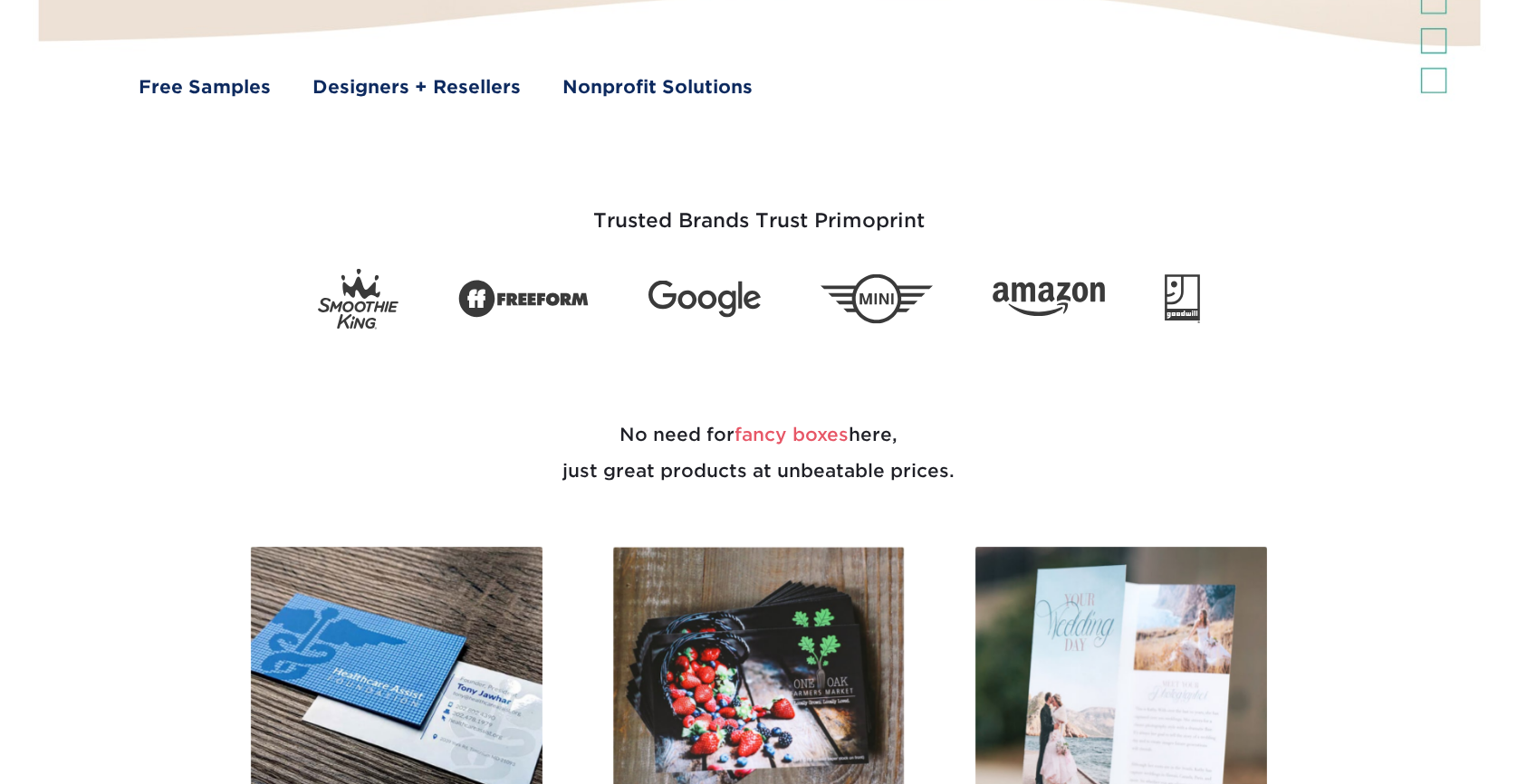
scroll to position [930, 0]
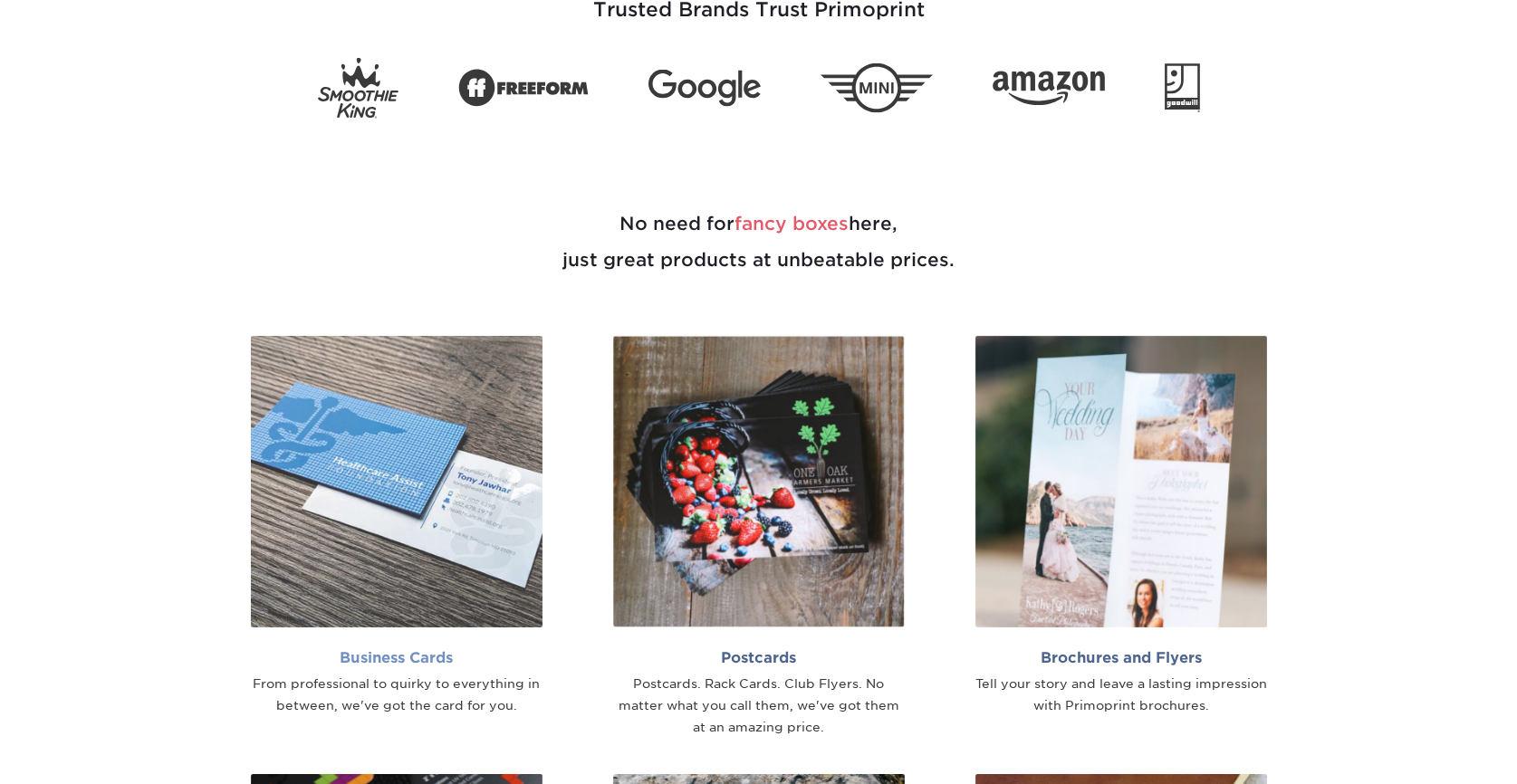
click at [335, 437] on img at bounding box center [396, 481] width 291 height 291
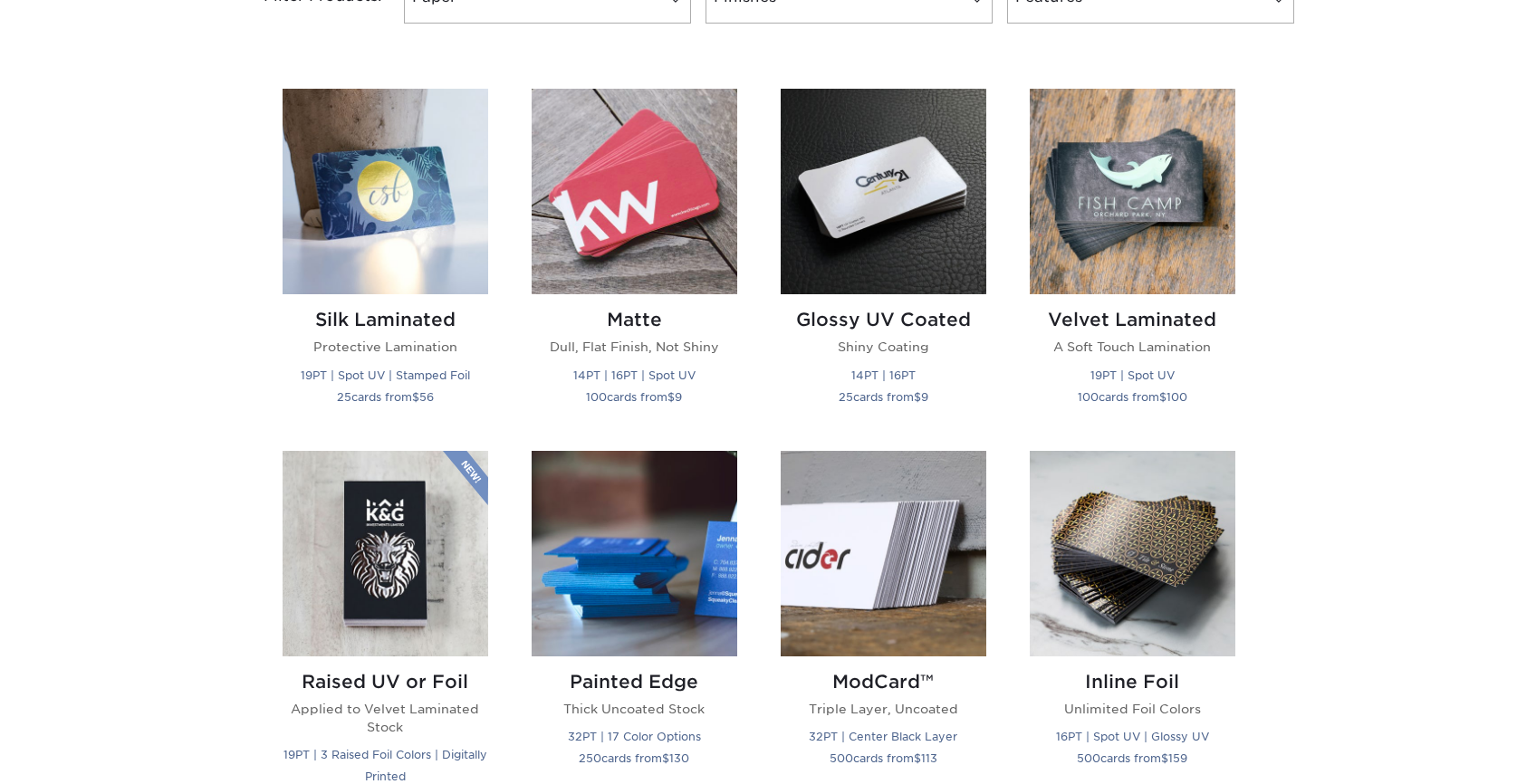
scroll to position [854, 0]
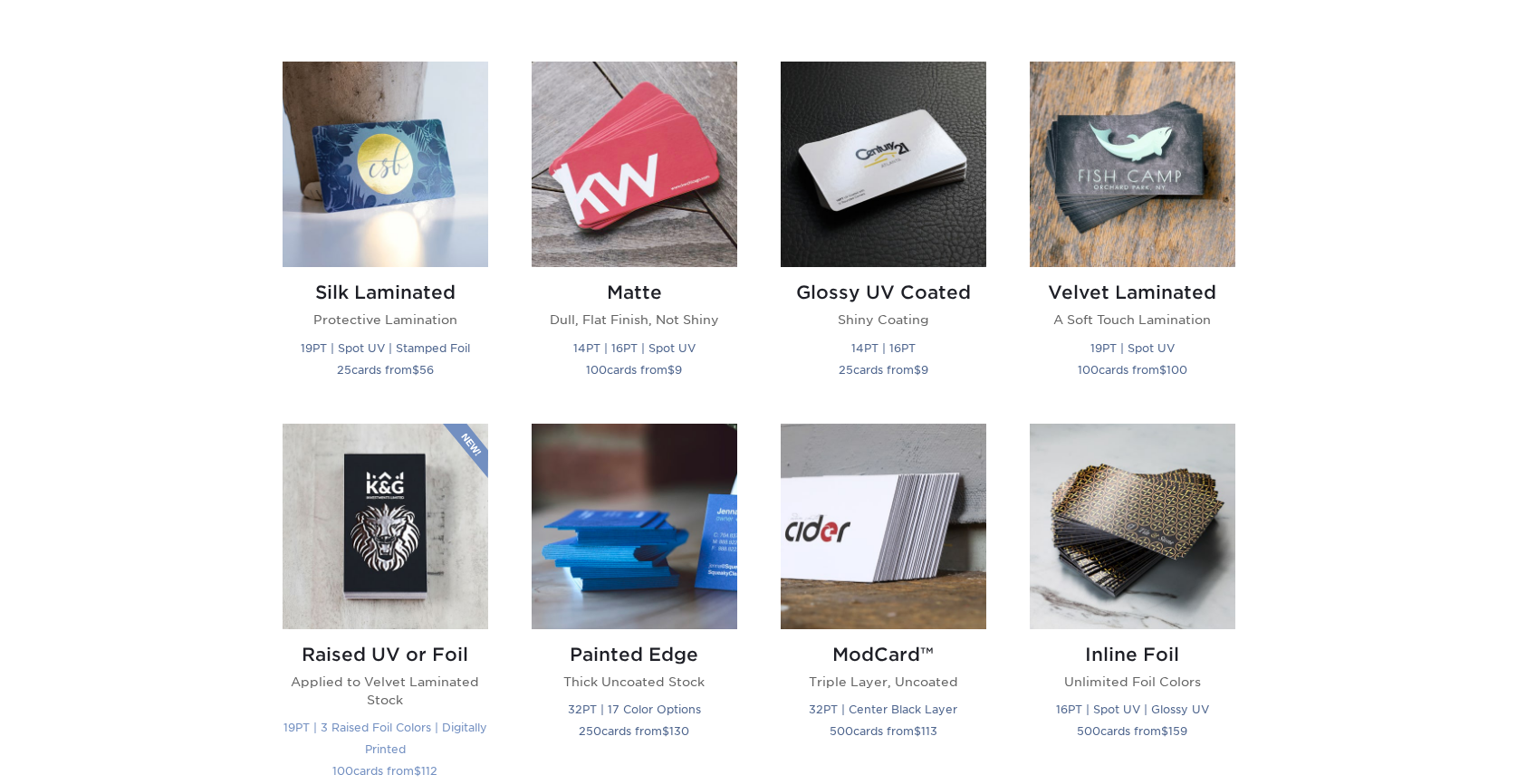
click at [406, 569] on img at bounding box center [385, 527] width 205 height 205
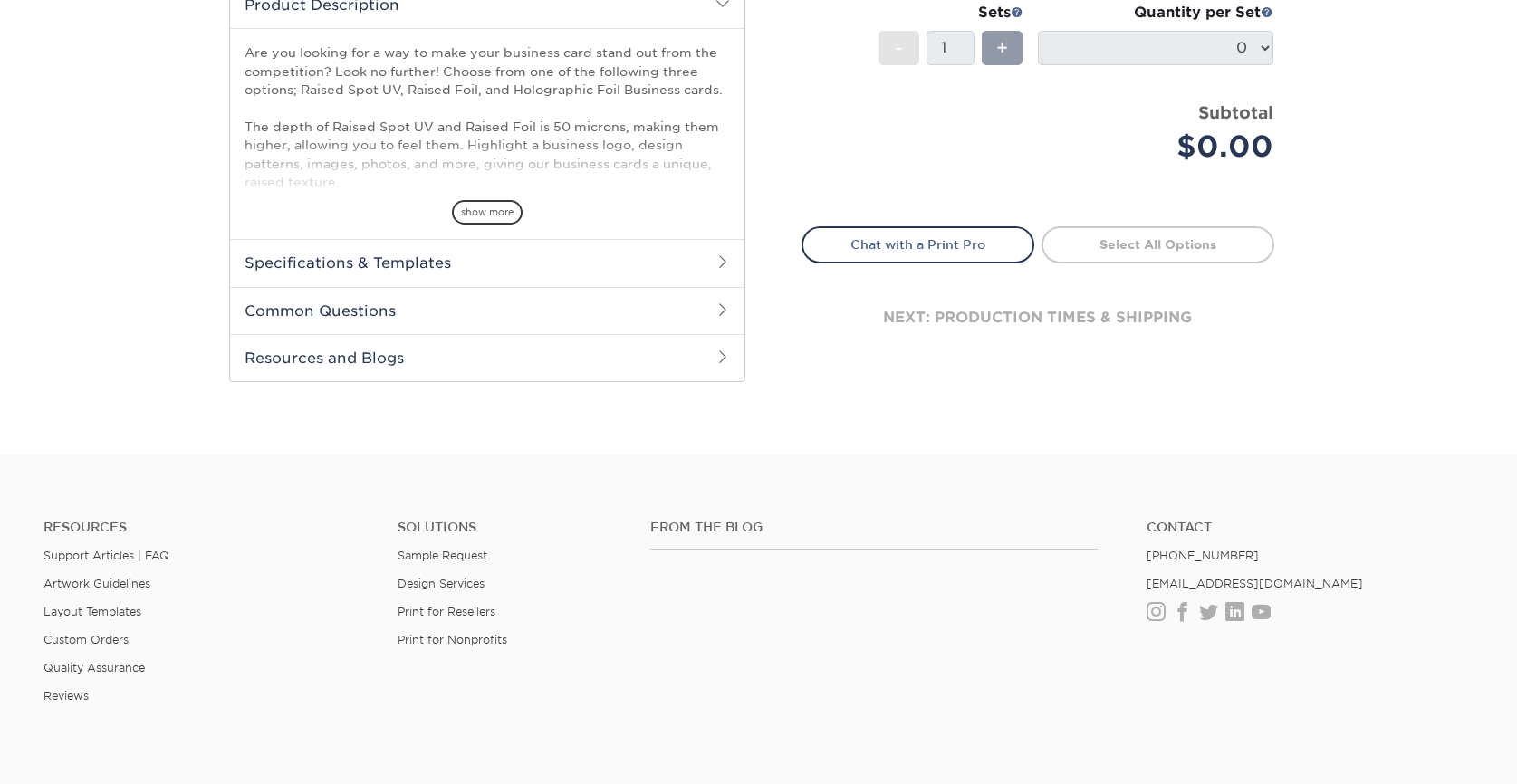
scroll to position [744, 0]
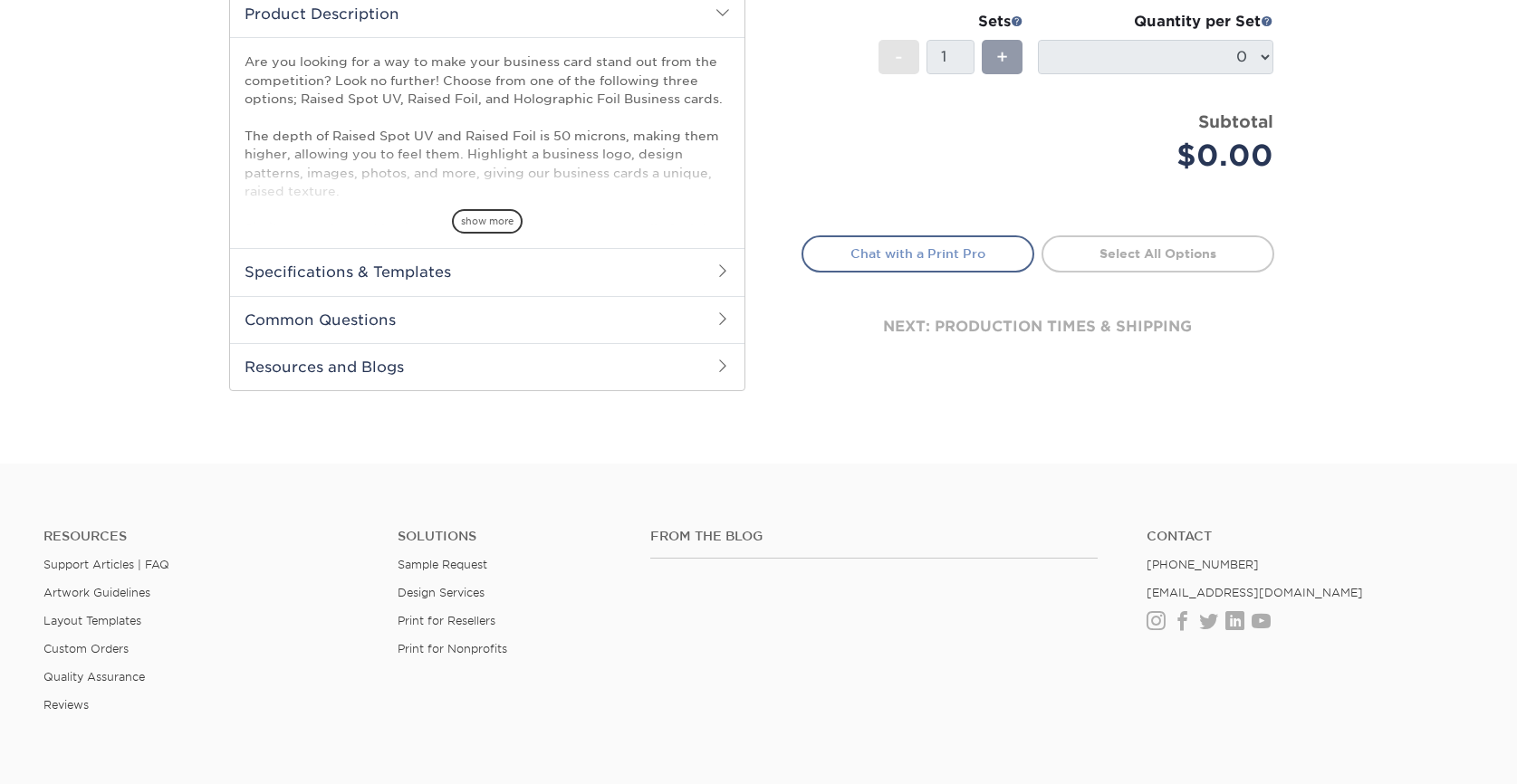
click at [893, 251] on link "Chat with a Print Pro" at bounding box center [918, 253] width 232 height 36
click at [923, 254] on link "Chat with a Print Pro" at bounding box center [918, 253] width 232 height 36
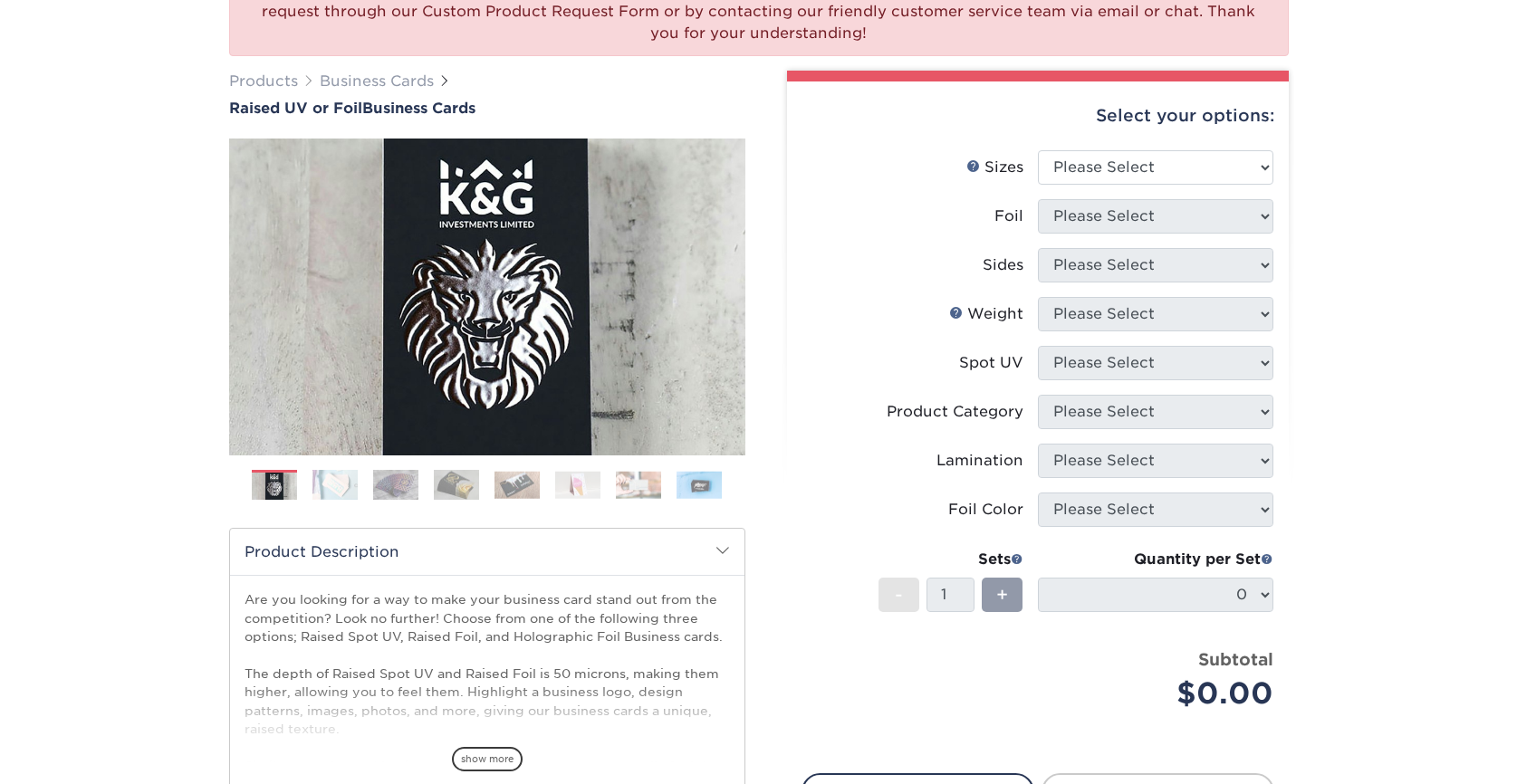
scroll to position [97, 0]
